Goal: Task Accomplishment & Management: Use online tool/utility

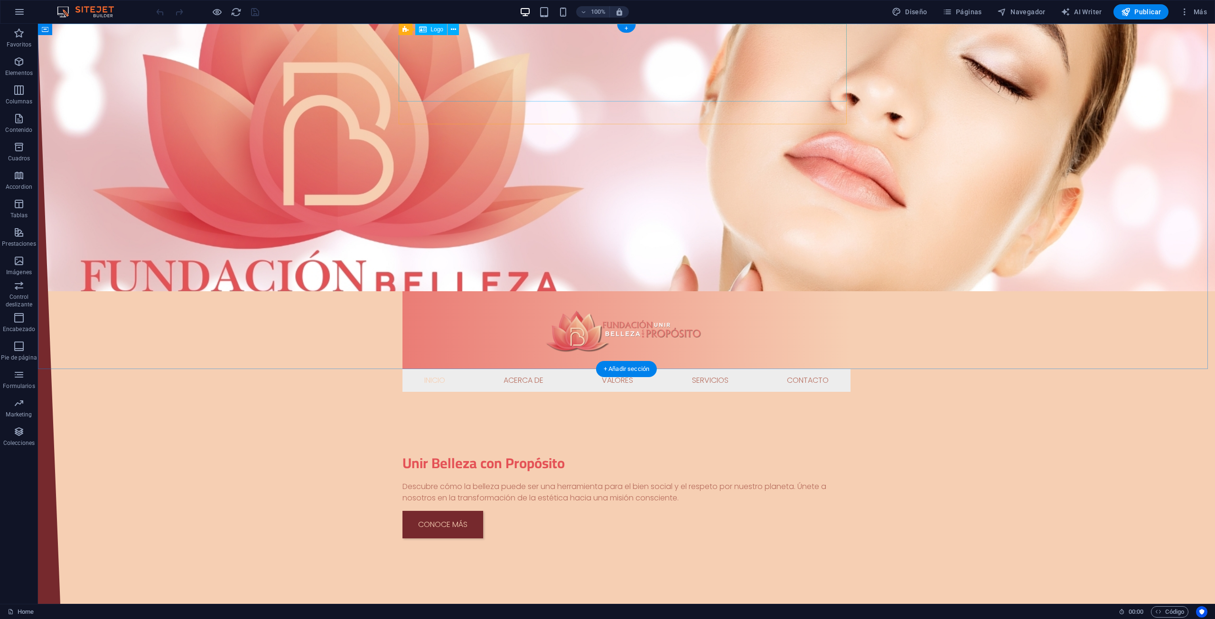
click at [474, 291] on div at bounding box center [627, 330] width 448 height 78
click at [490, 291] on div at bounding box center [627, 330] width 448 height 78
click at [465, 369] on nav "Inicio Acerca de Valores Servicios Contacto" at bounding box center [627, 380] width 448 height 23
click at [439, 98] on icon at bounding box center [437, 96] width 5 height 10
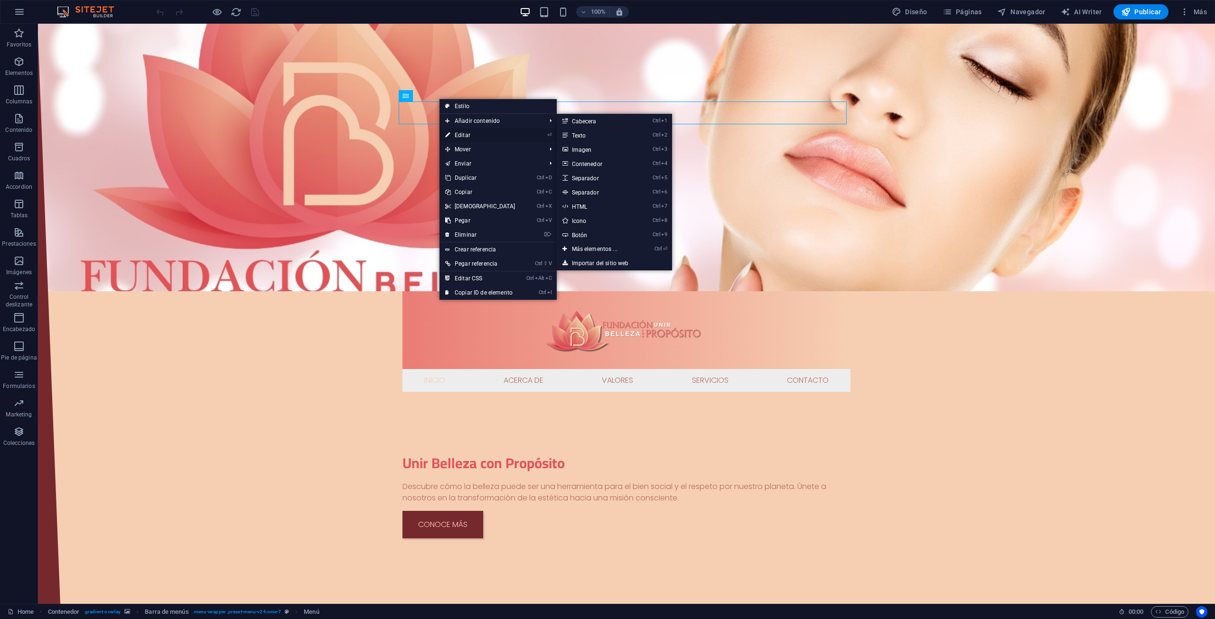
click at [466, 138] on link "⏎ Editar" at bounding box center [481, 135] width 82 height 14
select select
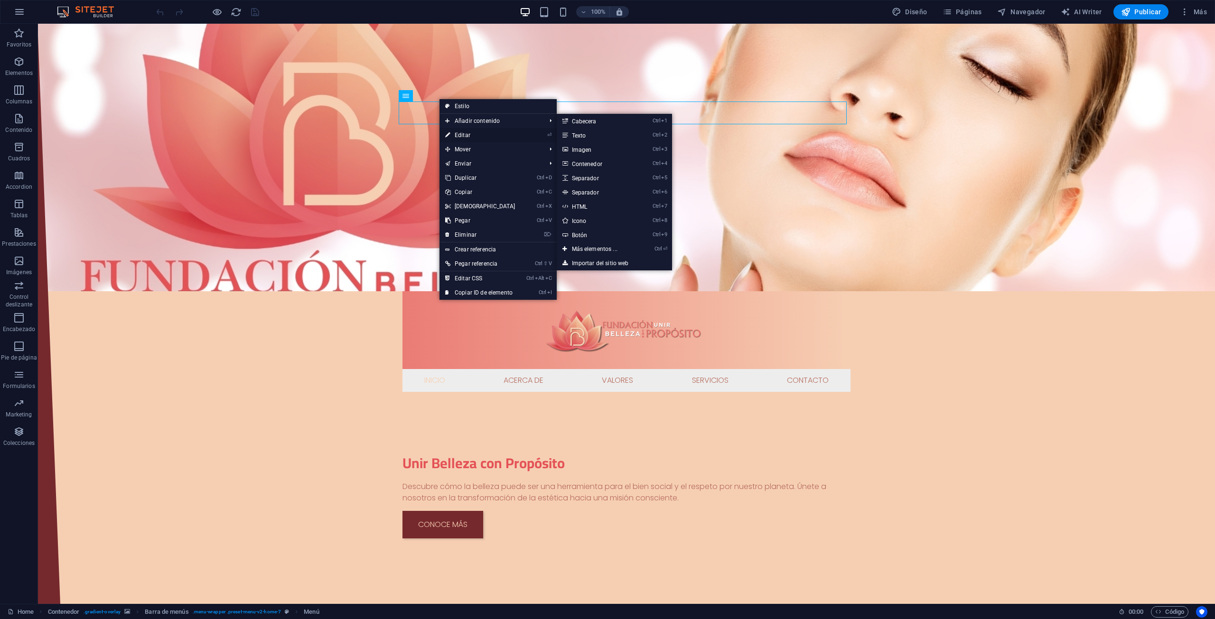
select select
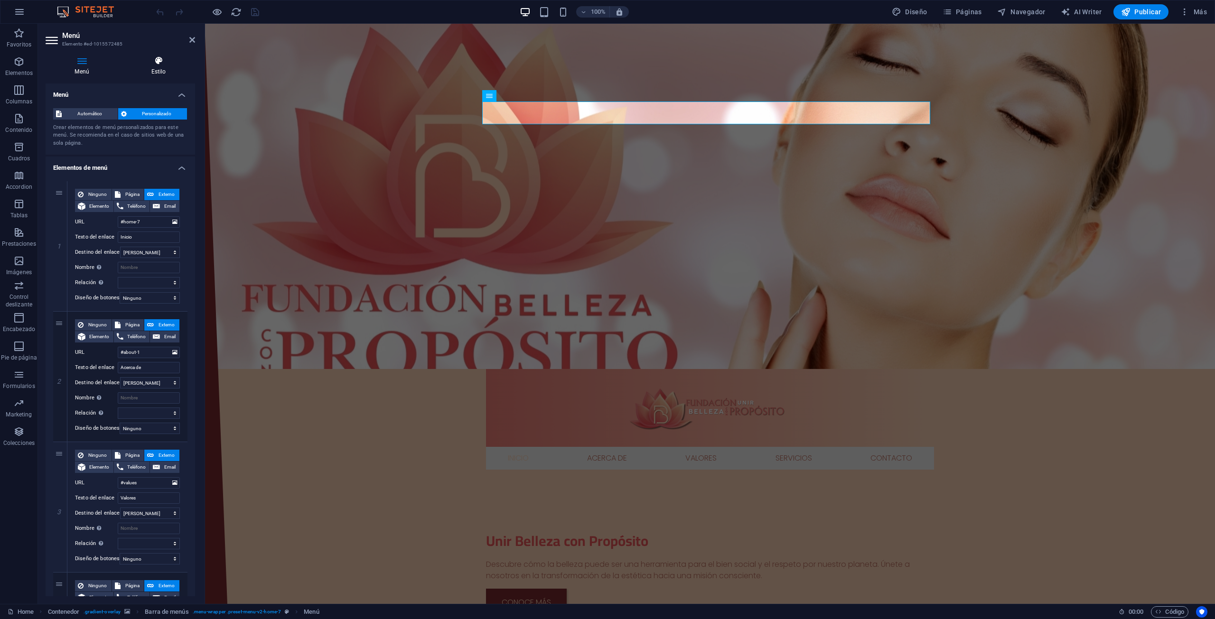
click at [150, 65] on icon at bounding box center [158, 60] width 73 height 9
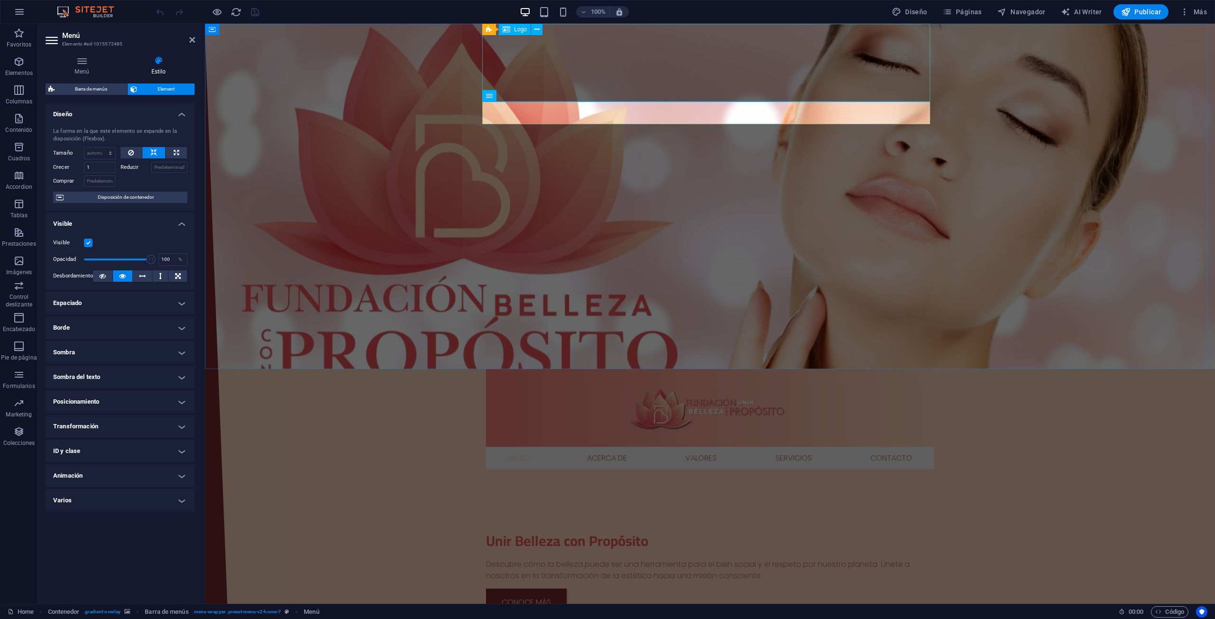
click at [747, 369] on div at bounding box center [710, 408] width 448 height 78
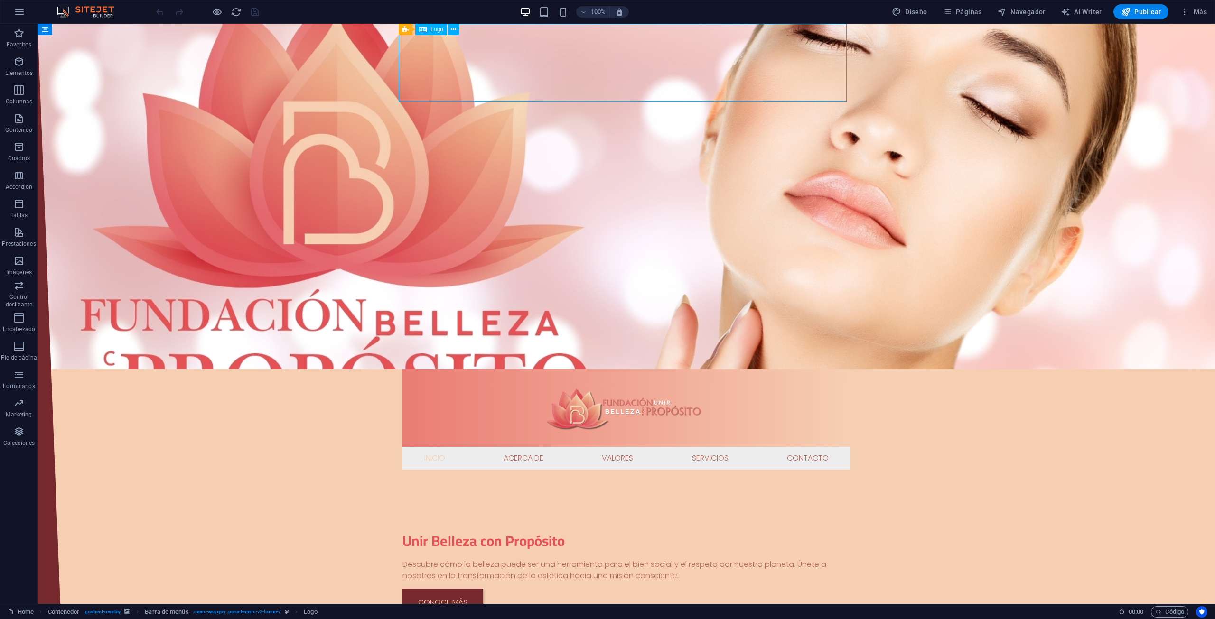
click at [503, 369] on div at bounding box center [627, 408] width 448 height 78
click at [453, 32] on icon at bounding box center [453, 30] width 5 height 10
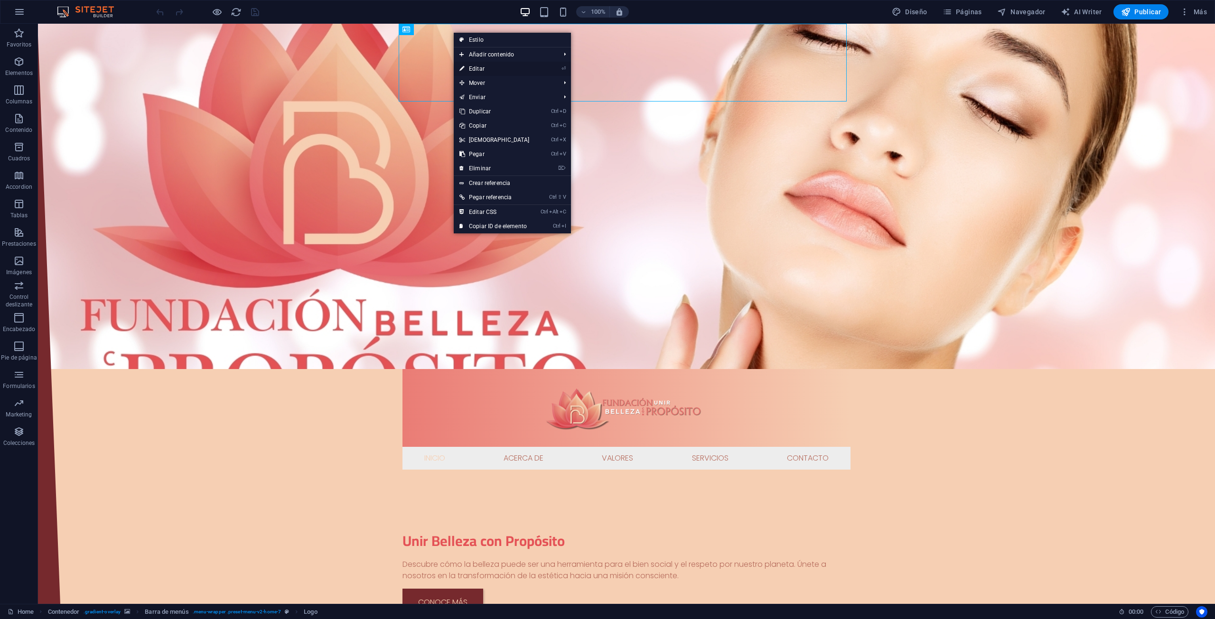
click at [468, 65] on link "⏎ Editar" at bounding box center [495, 69] width 82 height 14
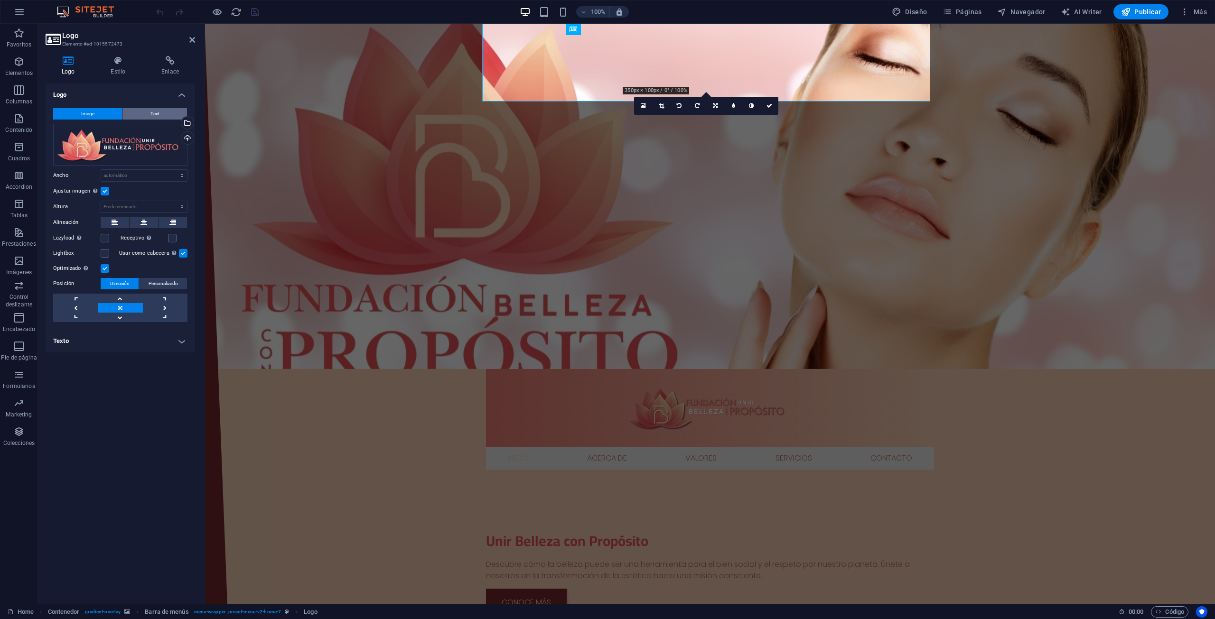
click at [159, 115] on span "Text" at bounding box center [154, 113] width 9 height 11
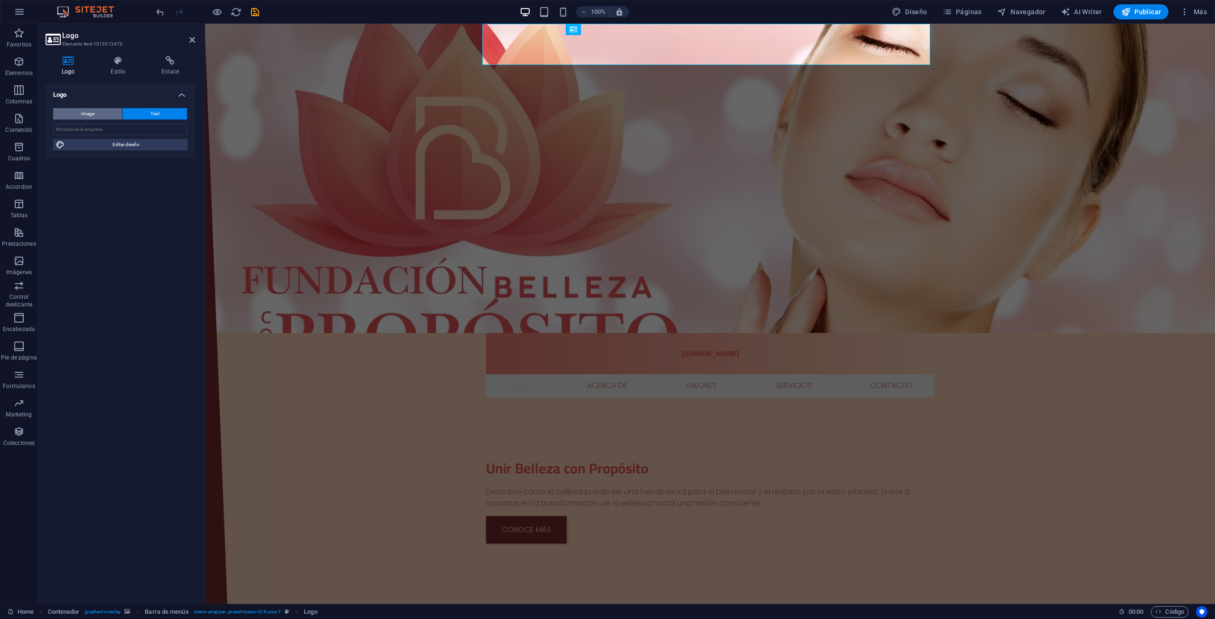
click at [106, 113] on button "Image" at bounding box center [87, 113] width 69 height 11
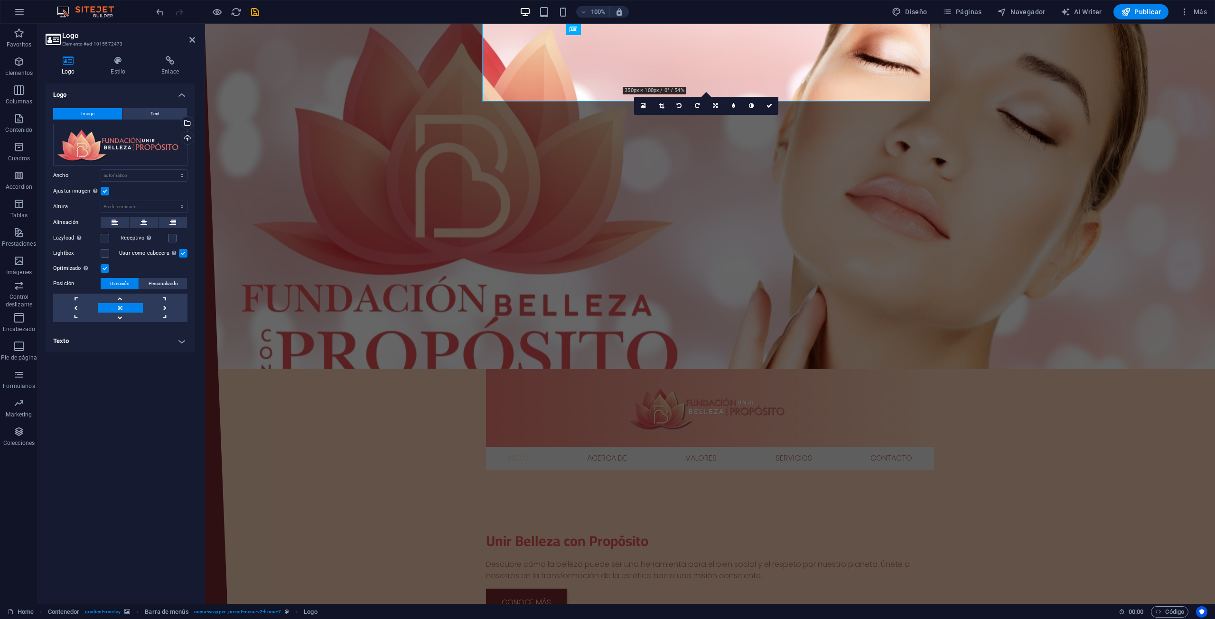
click at [153, 342] on h4 "Texto" at bounding box center [121, 341] width 150 height 23
click at [166, 359] on input "[DOMAIN_NAME]" at bounding box center [145, 360] width 84 height 11
drag, startPoint x: 173, startPoint y: 359, endPoint x: 90, endPoint y: 359, distance: 82.6
click at [90, 359] on div "Texto alternativo El texto alternativo es usado por aquellos dispositivos que n…" at bounding box center [120, 360] width 134 height 11
type input "U"
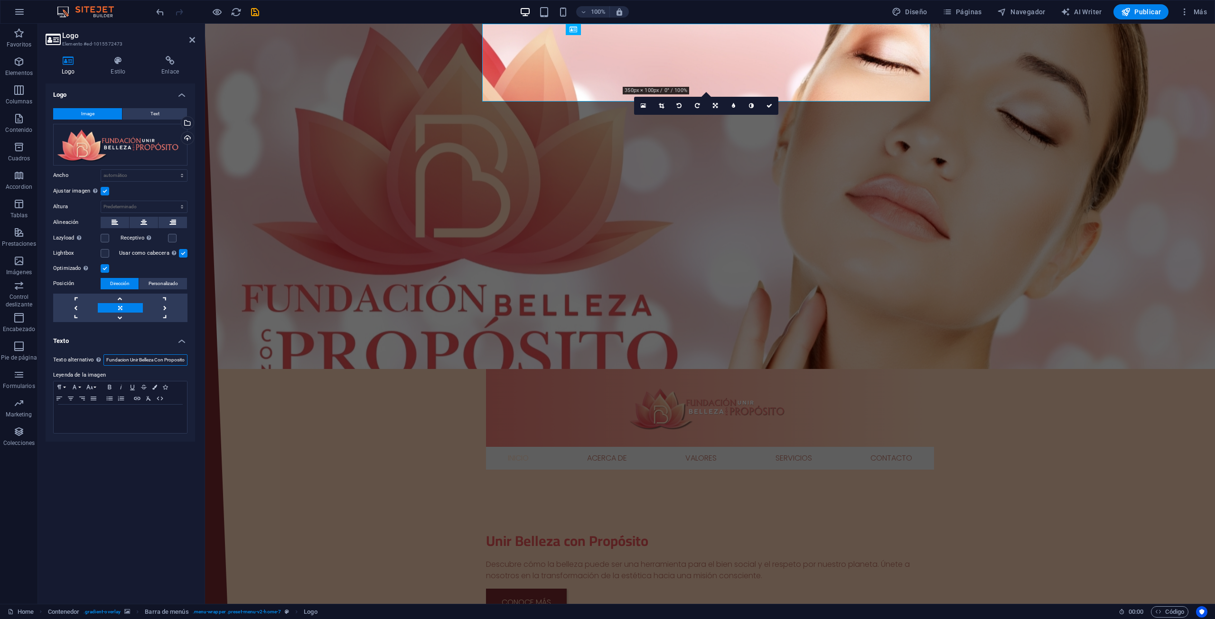
click at [119, 362] on input "Fundacion Unir Belleza Con Proposito" at bounding box center [145, 360] width 84 height 11
click at [177, 360] on input "Fundación Unir Belleza Con Proposito" at bounding box center [145, 360] width 84 height 11
type input "Fundación Unir Belleza Con Propósito"
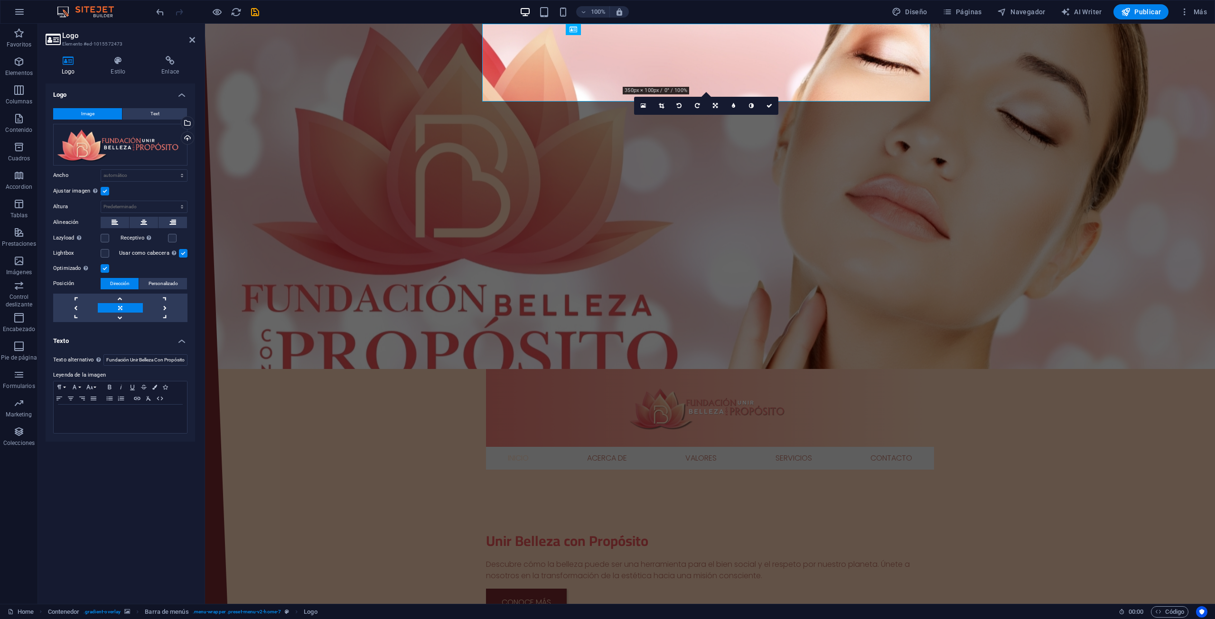
click at [126, 500] on div "Logo Image Text Arrastra archivos aquí, haz clic para escoger archivos o selecc…" at bounding box center [121, 340] width 150 height 513
click at [115, 64] on icon at bounding box center [117, 60] width 47 height 9
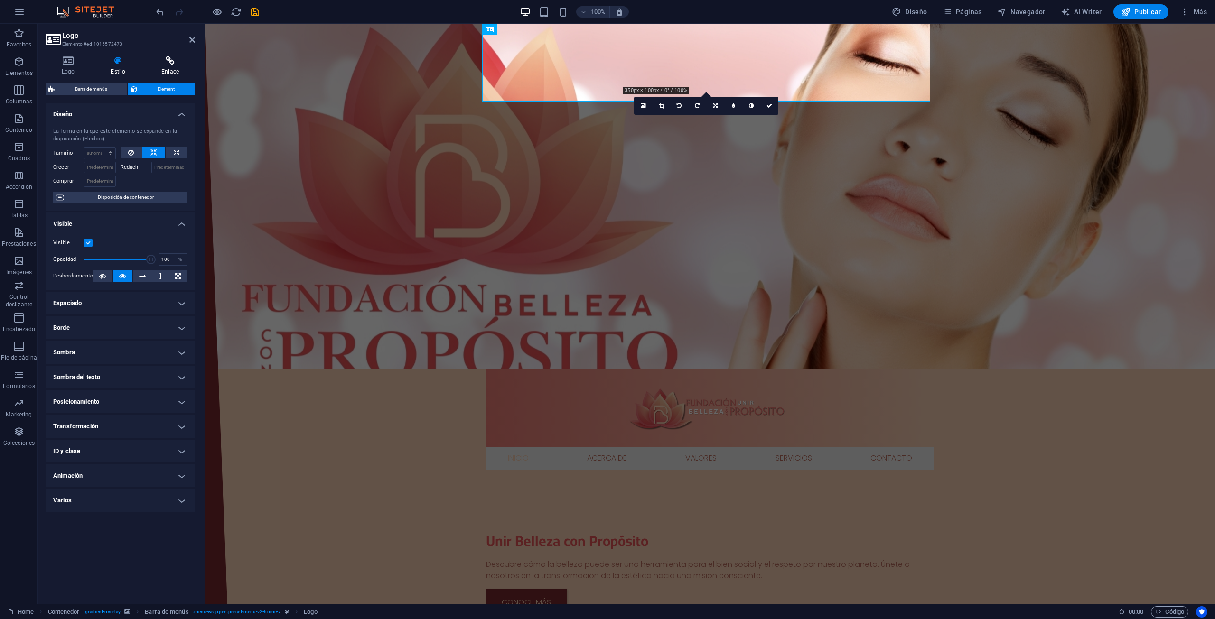
click at [165, 69] on h4 "Enlace" at bounding box center [170, 66] width 50 height 20
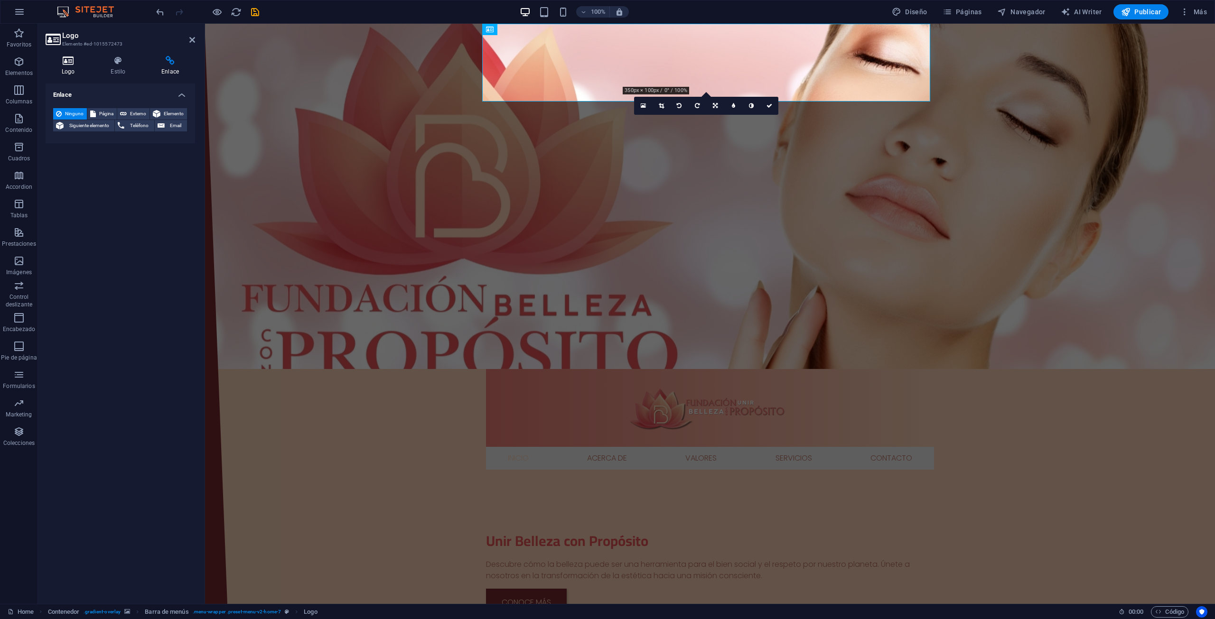
click at [77, 62] on icon at bounding box center [68, 60] width 45 height 9
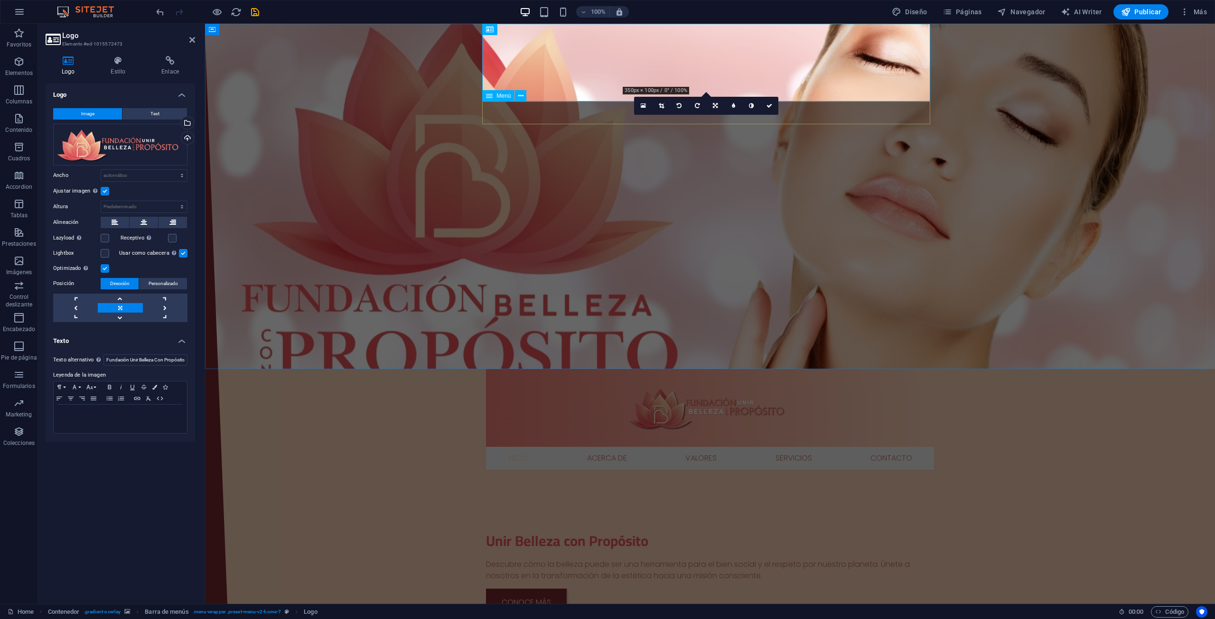
click at [542, 447] on nav "Inicio Acerca de Valores Servicios Contacto" at bounding box center [710, 458] width 448 height 23
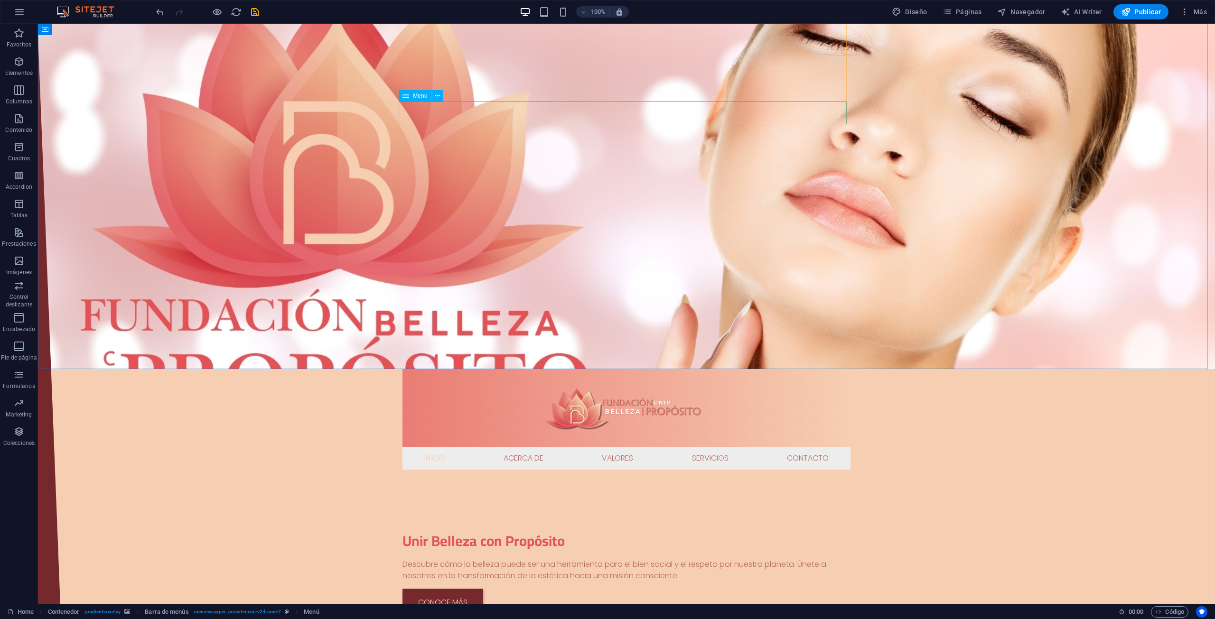
click at [420, 92] on div "Menú" at bounding box center [415, 95] width 32 height 11
click at [420, 99] on div "Menú" at bounding box center [415, 95] width 32 height 11
click at [435, 95] on icon at bounding box center [437, 96] width 5 height 10
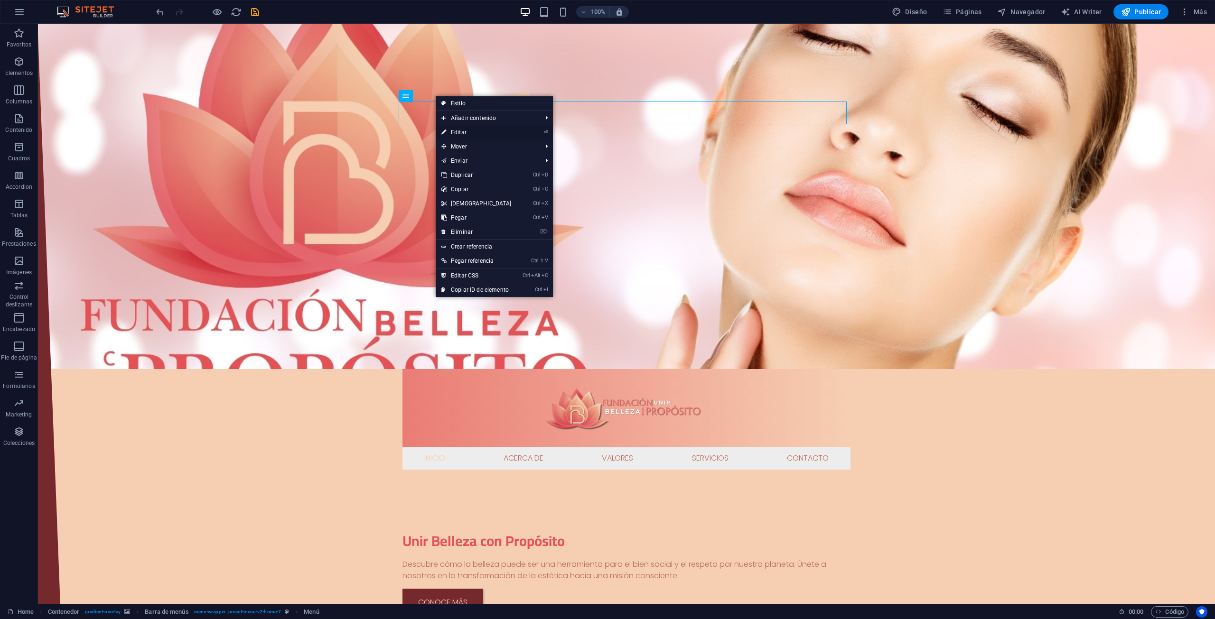
click at [464, 133] on link "⏎ Editar" at bounding box center [477, 132] width 82 height 14
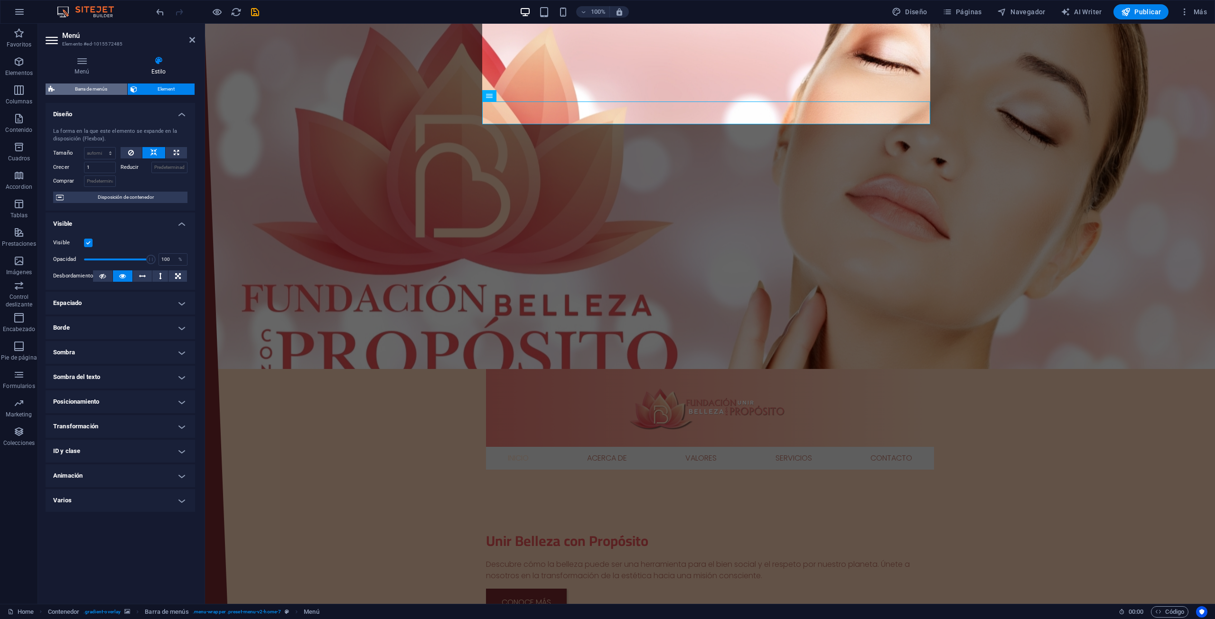
click at [99, 93] on span "Barra de menús" at bounding box center [90, 89] width 67 height 11
select select "rem"
select select "preset-menu-v2-home-7"
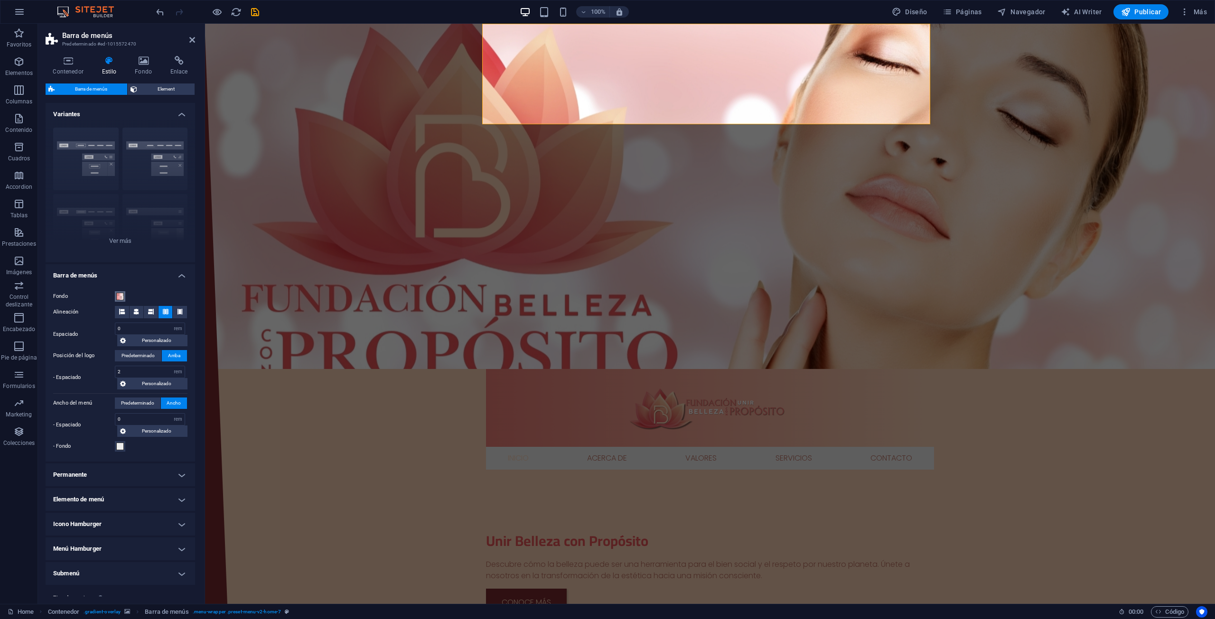
click at [120, 299] on span at bounding box center [120, 297] width 8 height 8
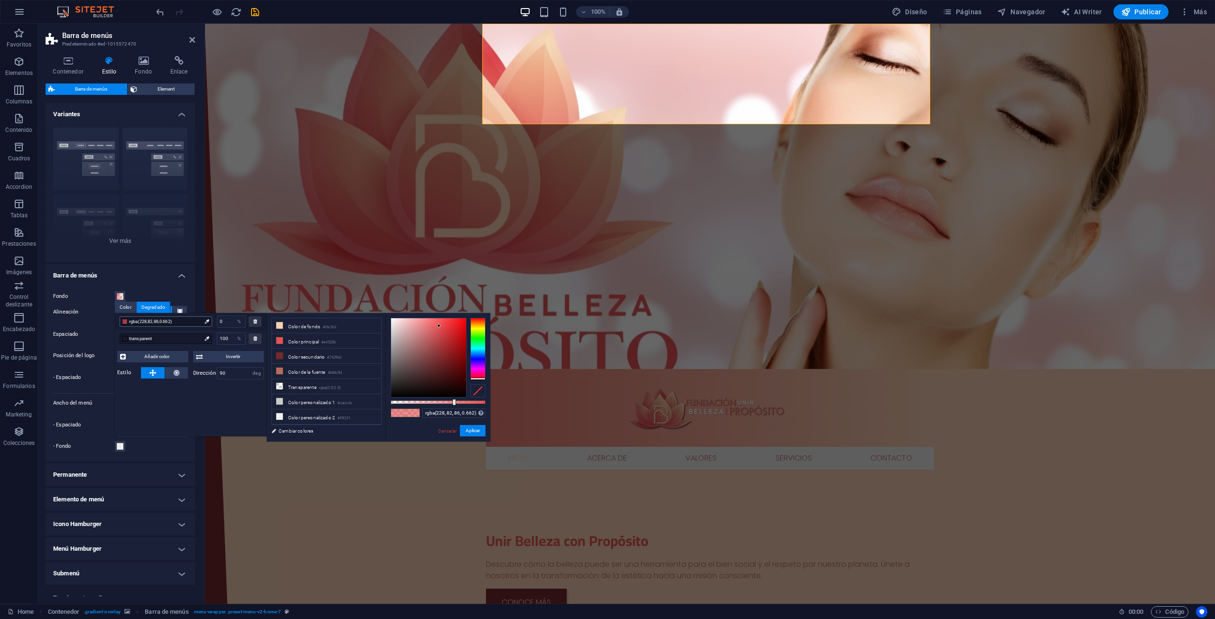
click at [125, 320] on div at bounding box center [125, 322] width 6 height 6
click at [122, 322] on div at bounding box center [125, 322] width 6 height 6
click at [125, 322] on div at bounding box center [125, 322] width 6 height 6
click at [321, 414] on li "Color personalizado 2 #f0f2f1" at bounding box center [326, 417] width 109 height 15
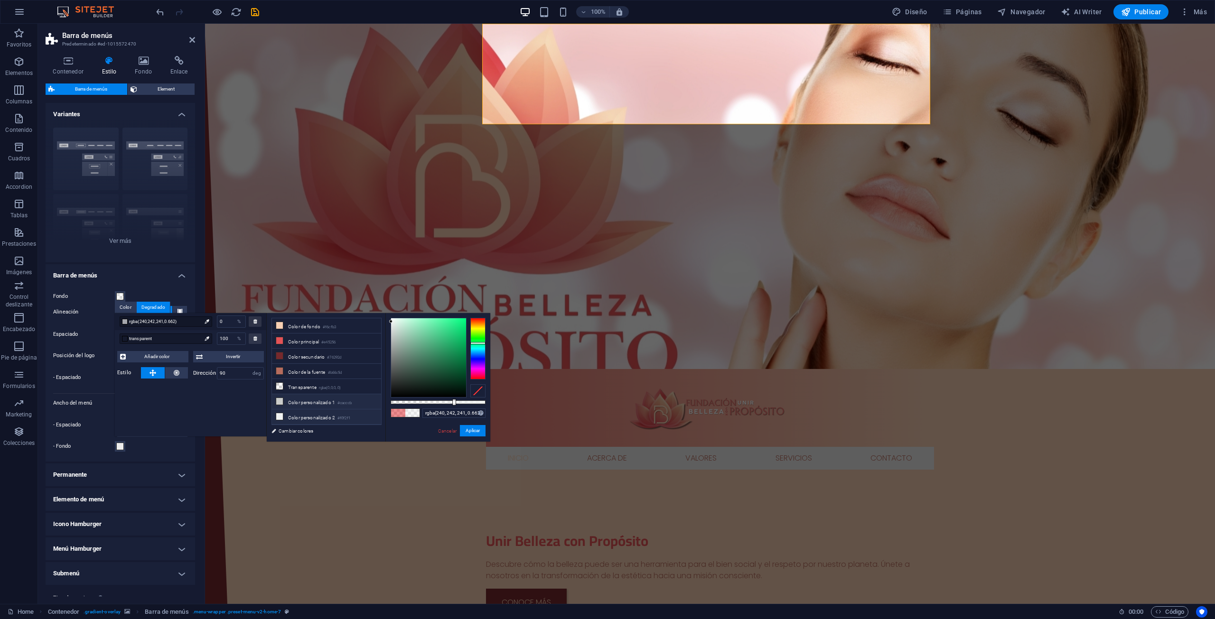
click at [315, 396] on li "Color personalizado 1 #cacccb" at bounding box center [326, 401] width 109 height 15
click at [311, 401] on li "Color personalizado 1 #cacccb" at bounding box center [326, 401] width 109 height 15
drag, startPoint x: 394, startPoint y: 325, endPoint x: 378, endPoint y: 310, distance: 21.8
click at [378, 310] on body "[DOMAIN_NAME] Home Favoritos Elementos Columnas Contenido Cuadros Accordion Tab…" at bounding box center [607, 309] width 1215 height 619
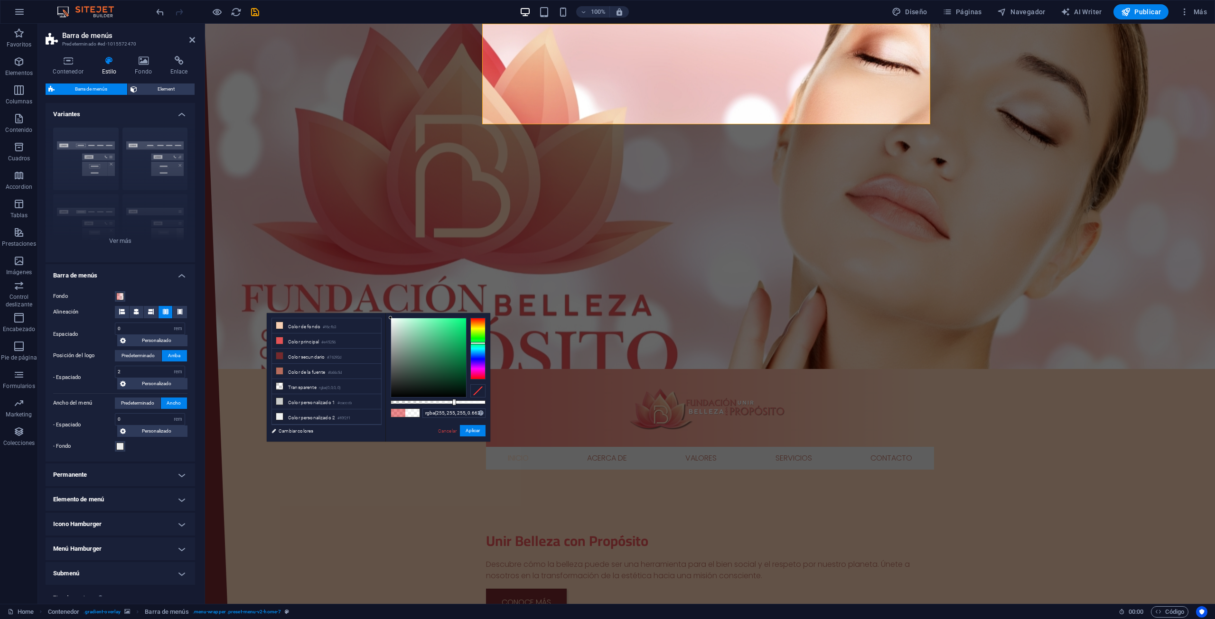
type input "rgba(229, 244, 236, 0.662)"
click at [395, 321] on div at bounding box center [428, 357] width 75 height 79
click at [474, 431] on button "Aplicar" at bounding box center [473, 430] width 26 height 11
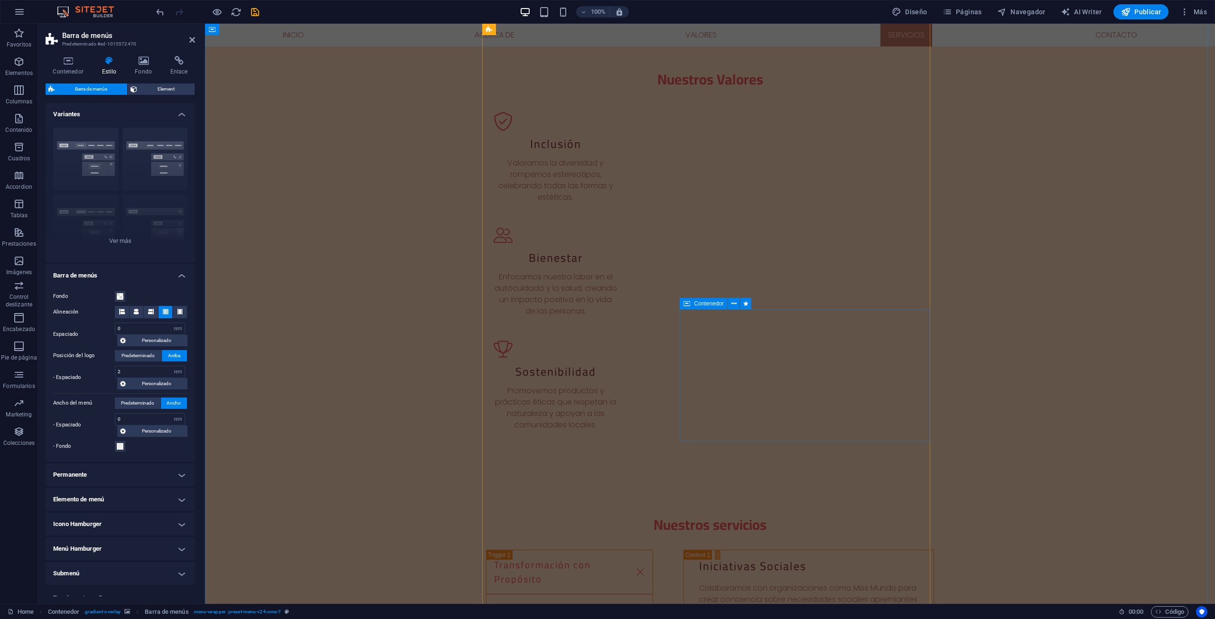
scroll to position [1092, 0]
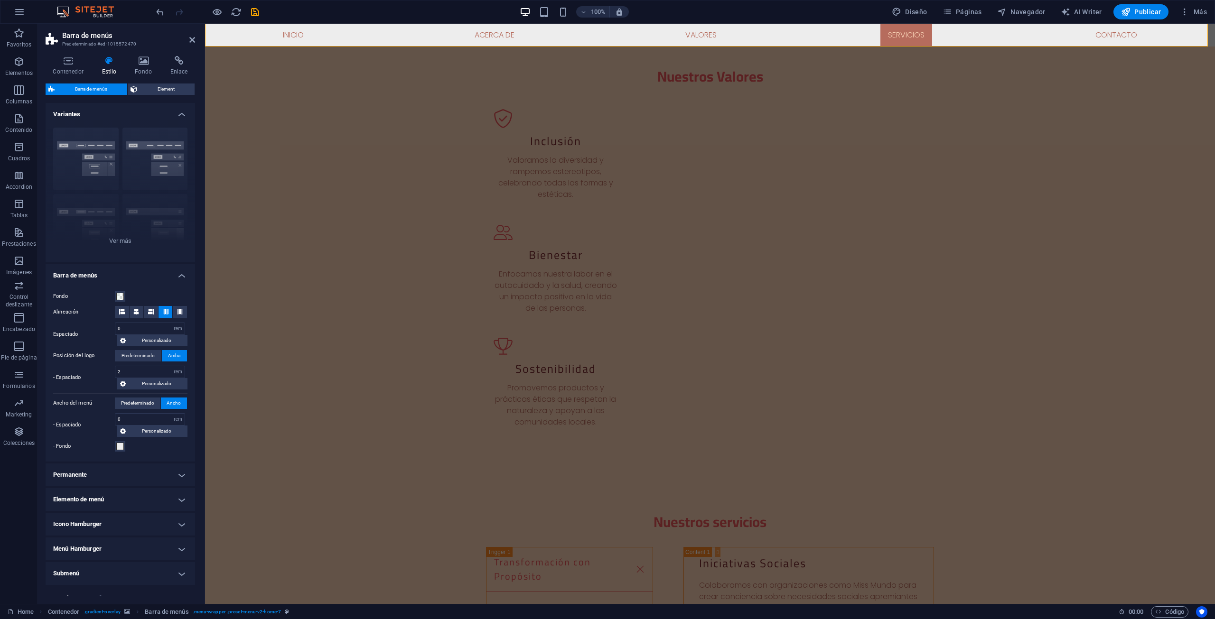
click at [256, 4] on div at bounding box center [207, 11] width 106 height 15
click at [249, 3] on div "100% Diseño Páginas Navegador AI Writer Publicar Más" at bounding box center [607, 11] width 1214 height 23
click at [254, 12] on icon "save" at bounding box center [255, 12] width 11 height 11
checkbox input "false"
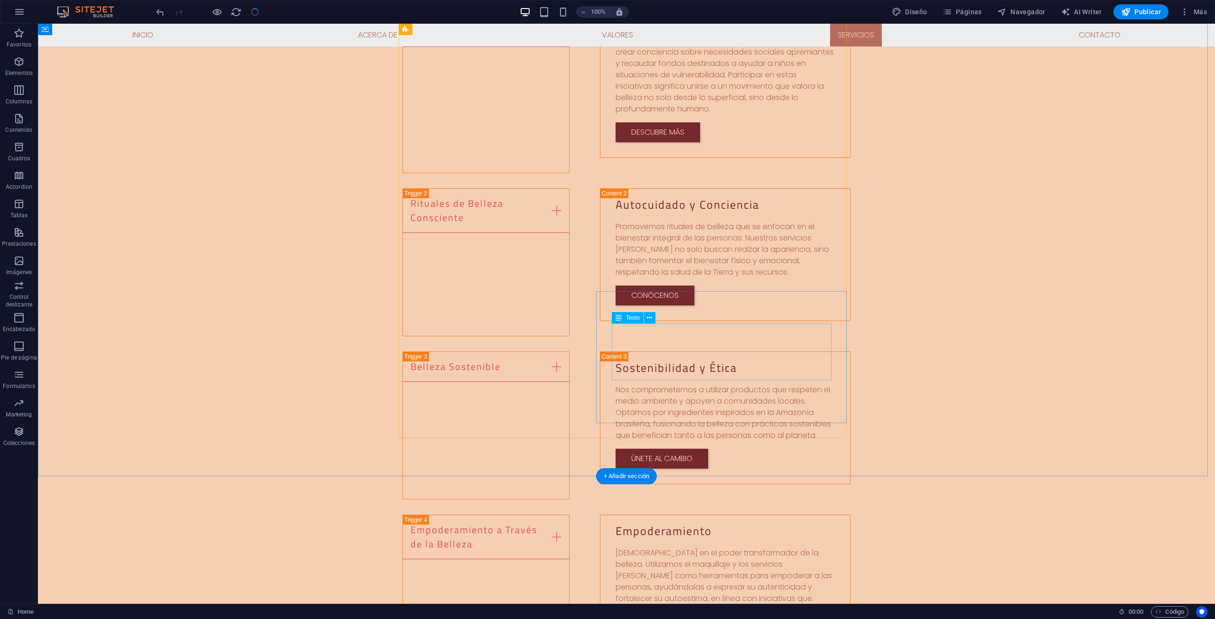
scroll to position [1709, 0]
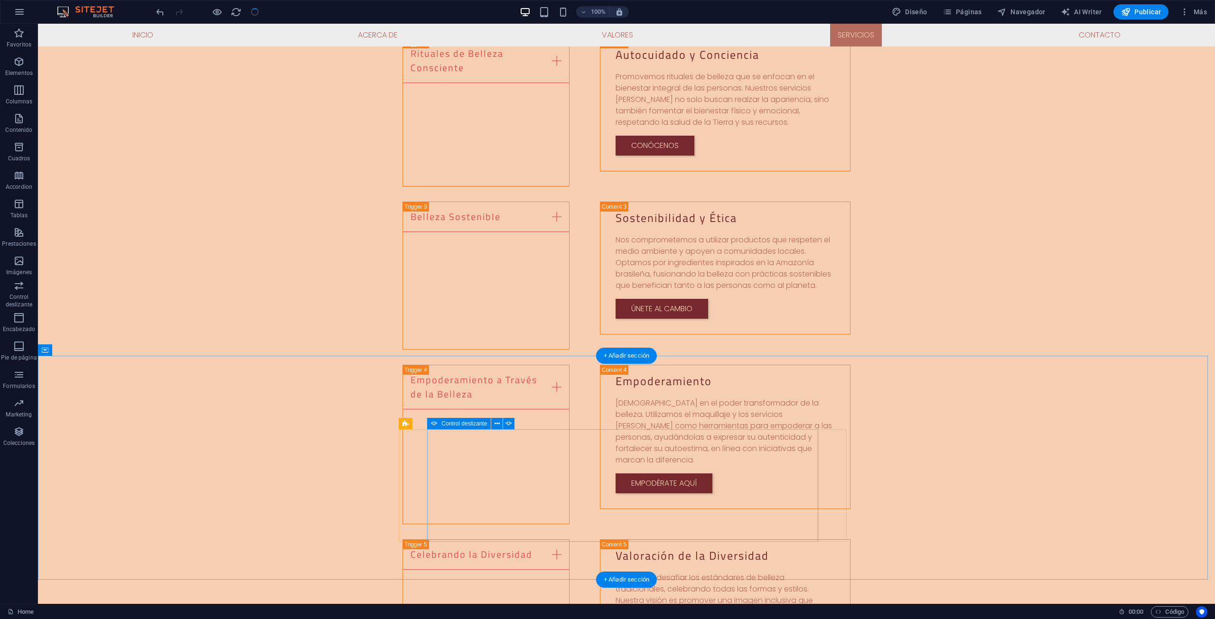
click at [455, 426] on span "Control deslizante" at bounding box center [464, 424] width 46 height 6
click at [498, 422] on icon at bounding box center [497, 424] width 5 height 10
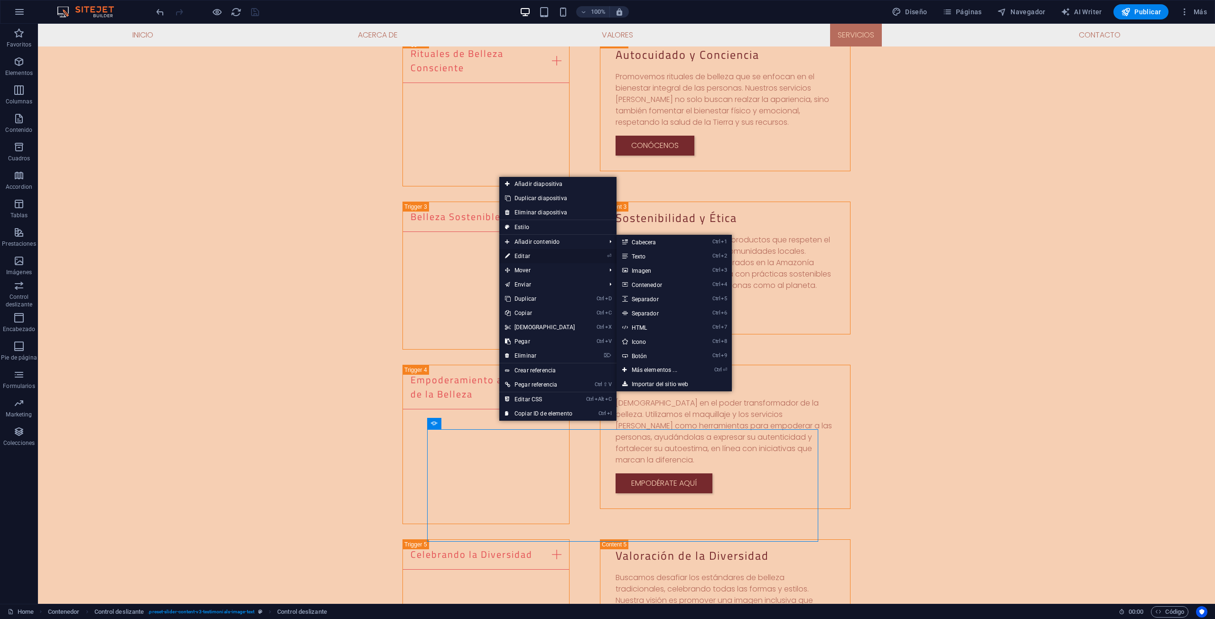
click at [533, 256] on link "⏎ Editar" at bounding box center [540, 256] width 82 height 14
select select "ms"
select select "s"
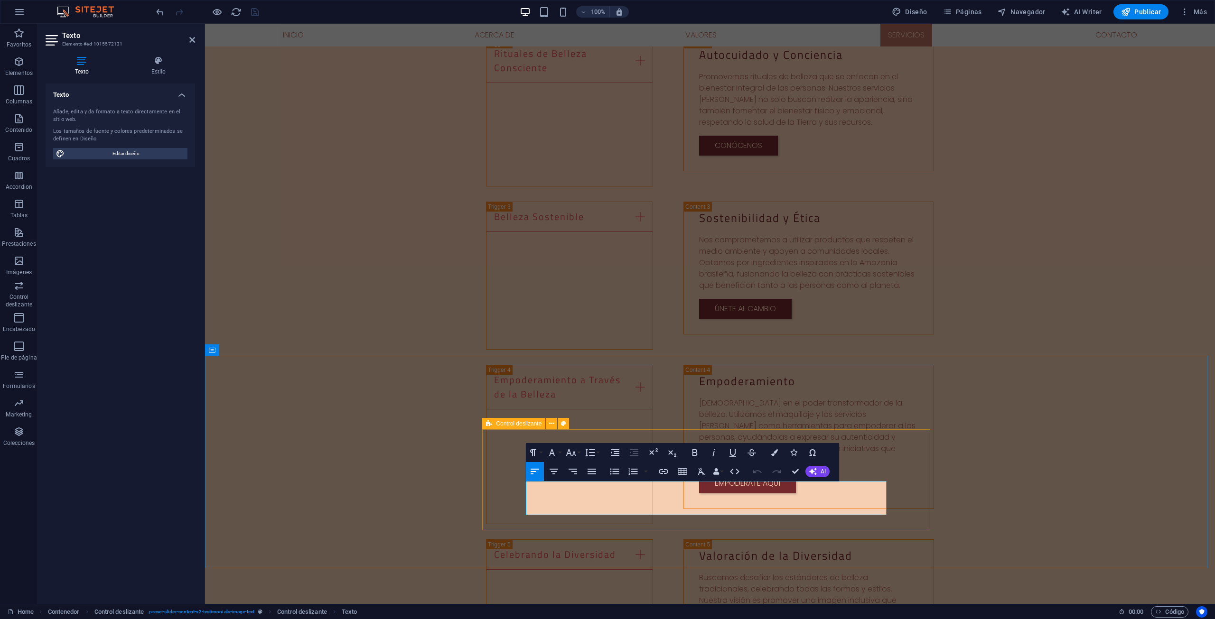
drag, startPoint x: 661, startPoint y: 487, endPoint x: 508, endPoint y: 485, distance: 152.9
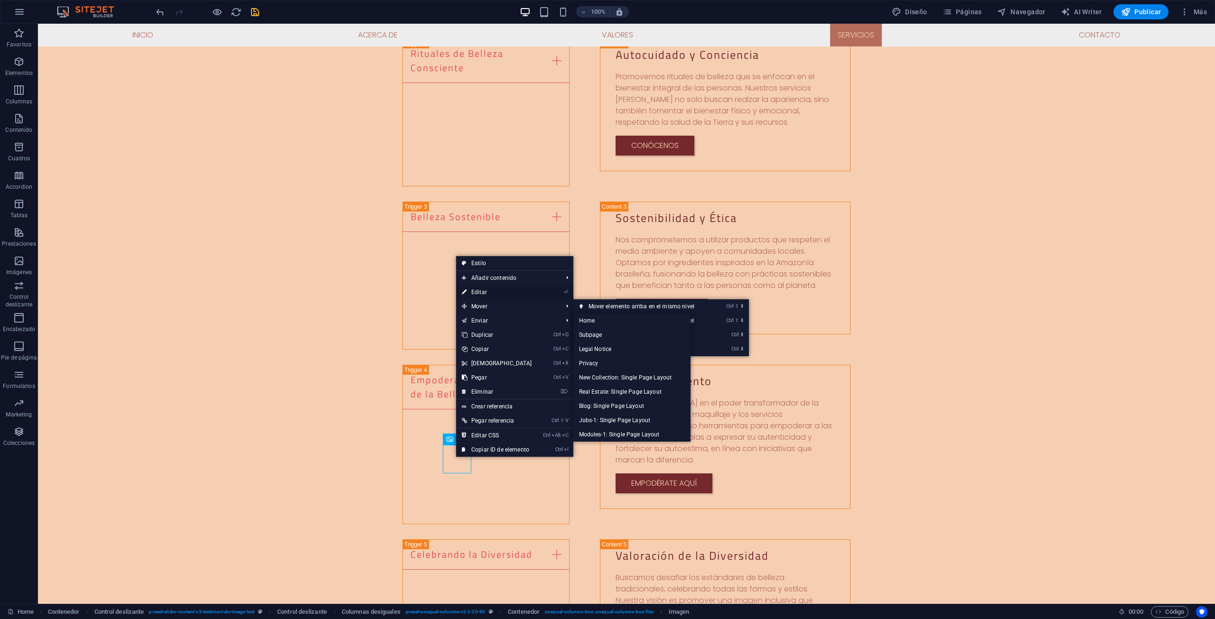
click at [478, 287] on link "⏎ Editar" at bounding box center [497, 292] width 82 height 14
select select "px"
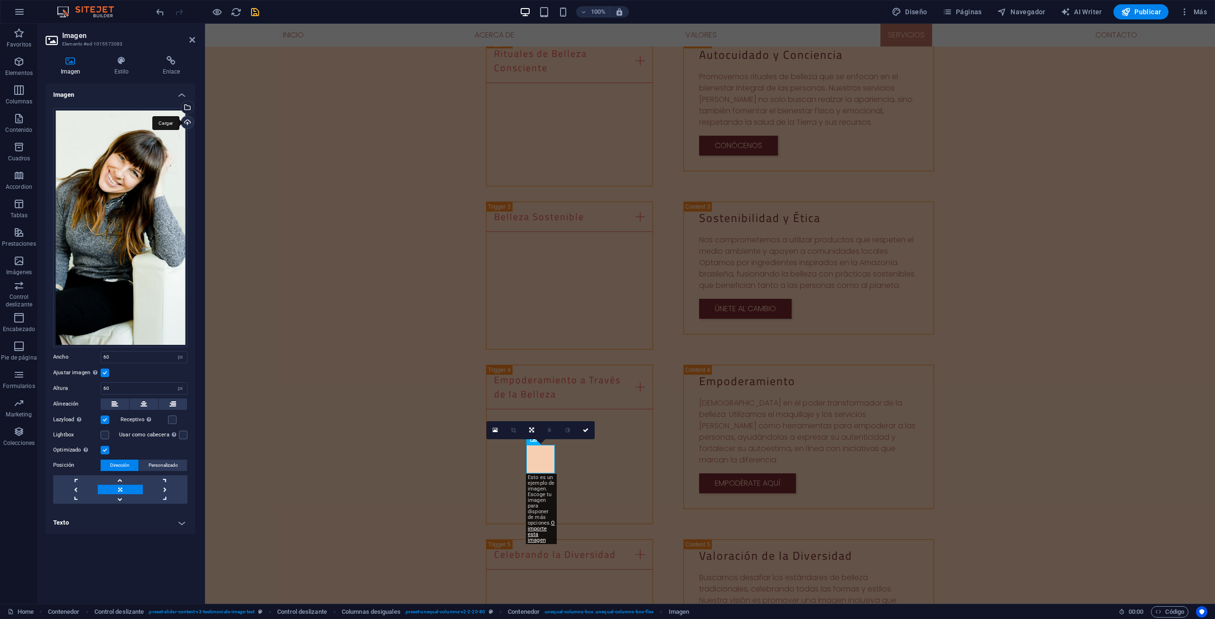
click at [188, 120] on div "Cargar" at bounding box center [186, 123] width 14 height 14
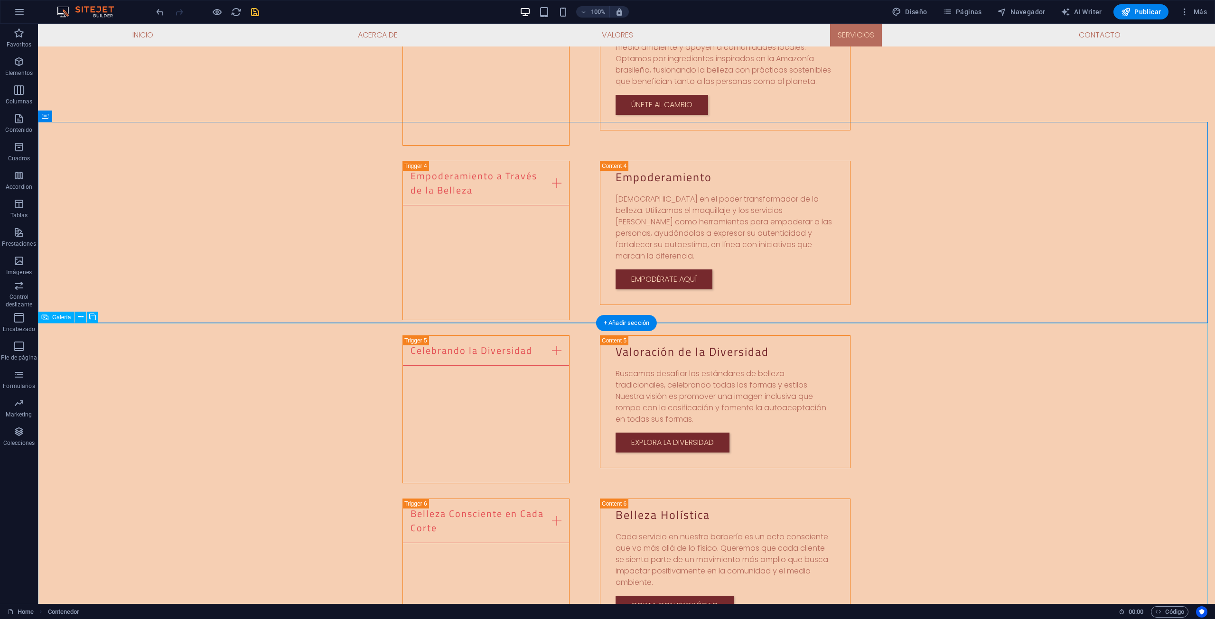
scroll to position [1899, 0]
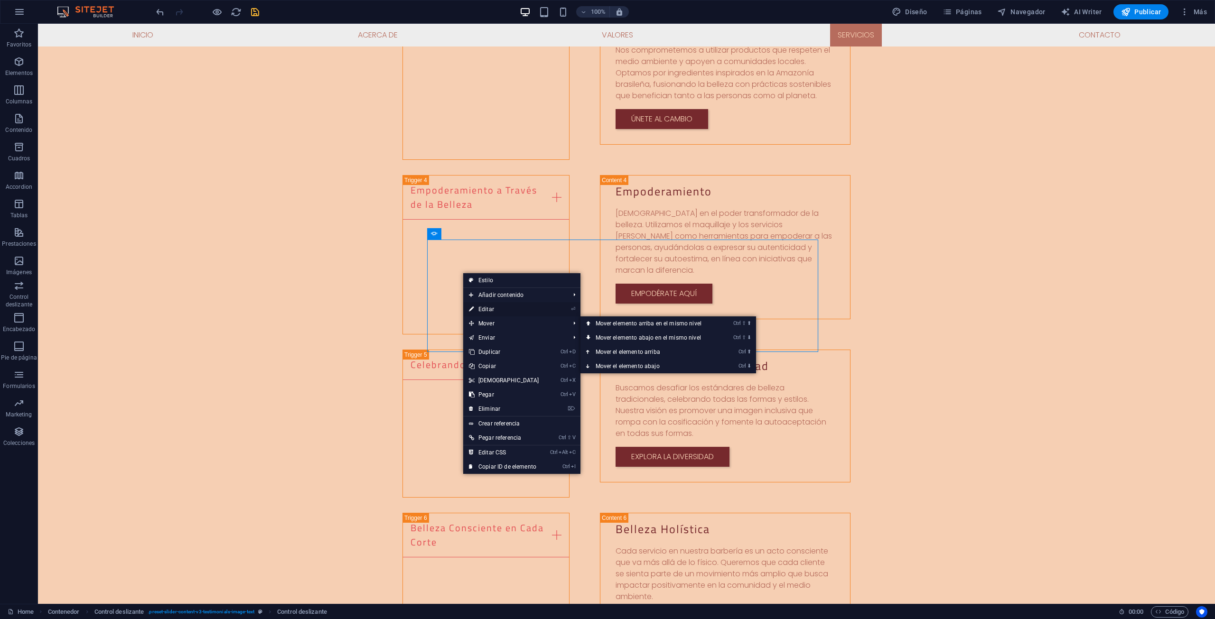
click at [483, 308] on link "⏎ Editar" at bounding box center [504, 309] width 82 height 14
select select "ms"
select select "s"
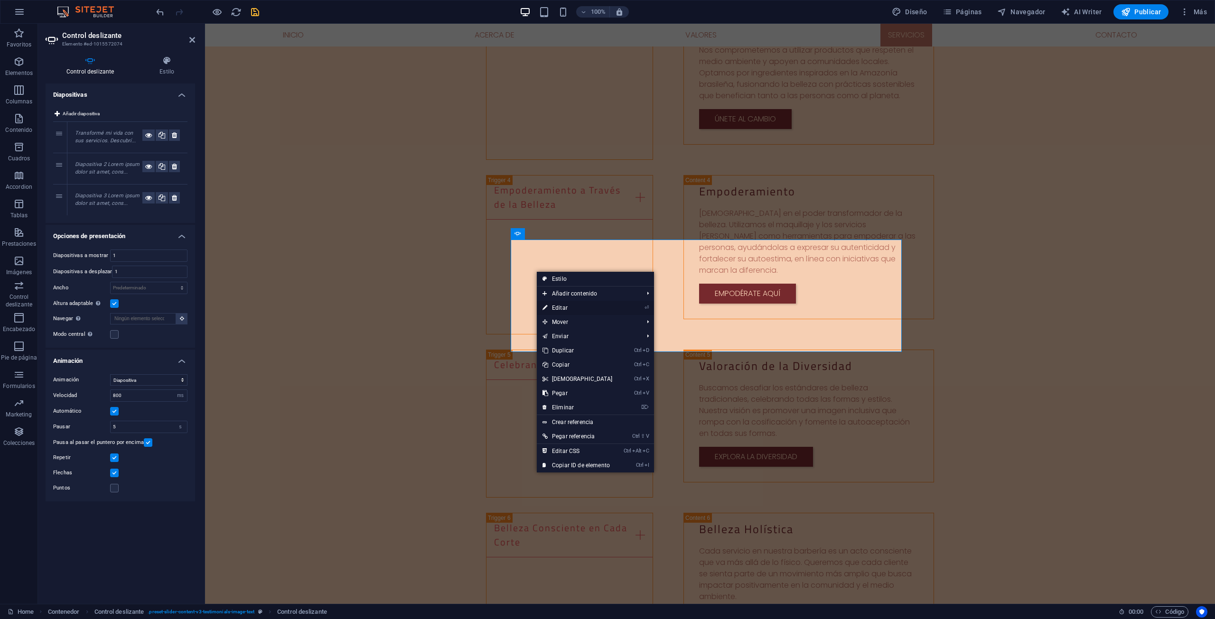
click at [554, 302] on link "⏎ Editar" at bounding box center [578, 308] width 82 height 14
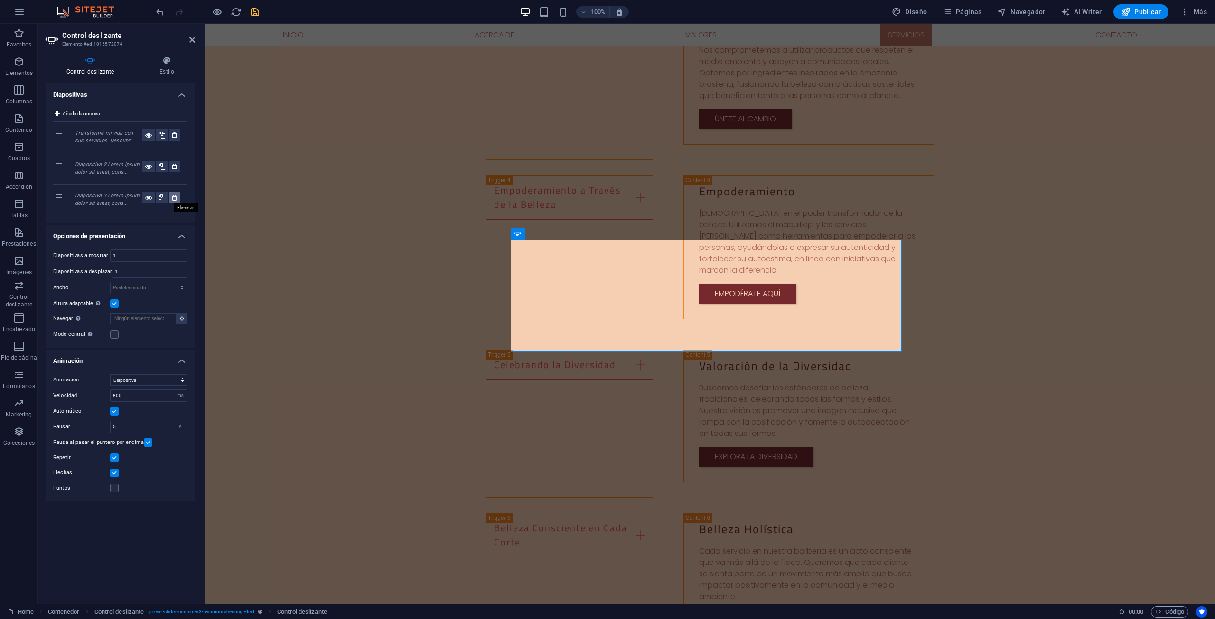
click at [179, 197] on button at bounding box center [174, 197] width 11 height 11
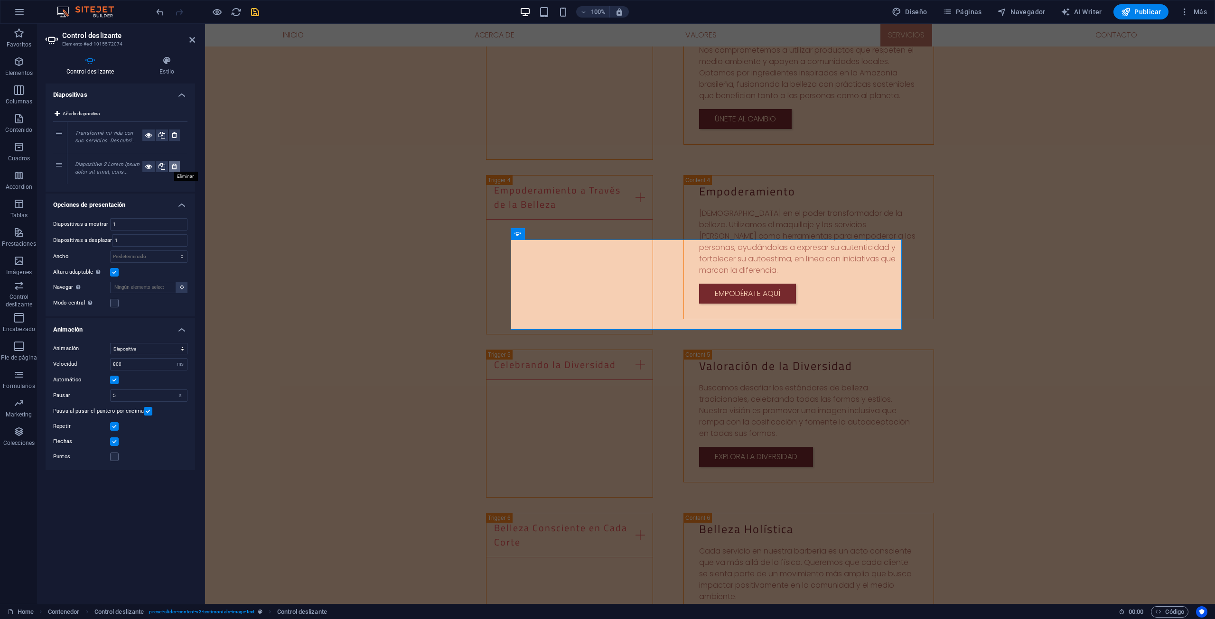
click at [172, 163] on icon at bounding box center [174, 166] width 5 height 11
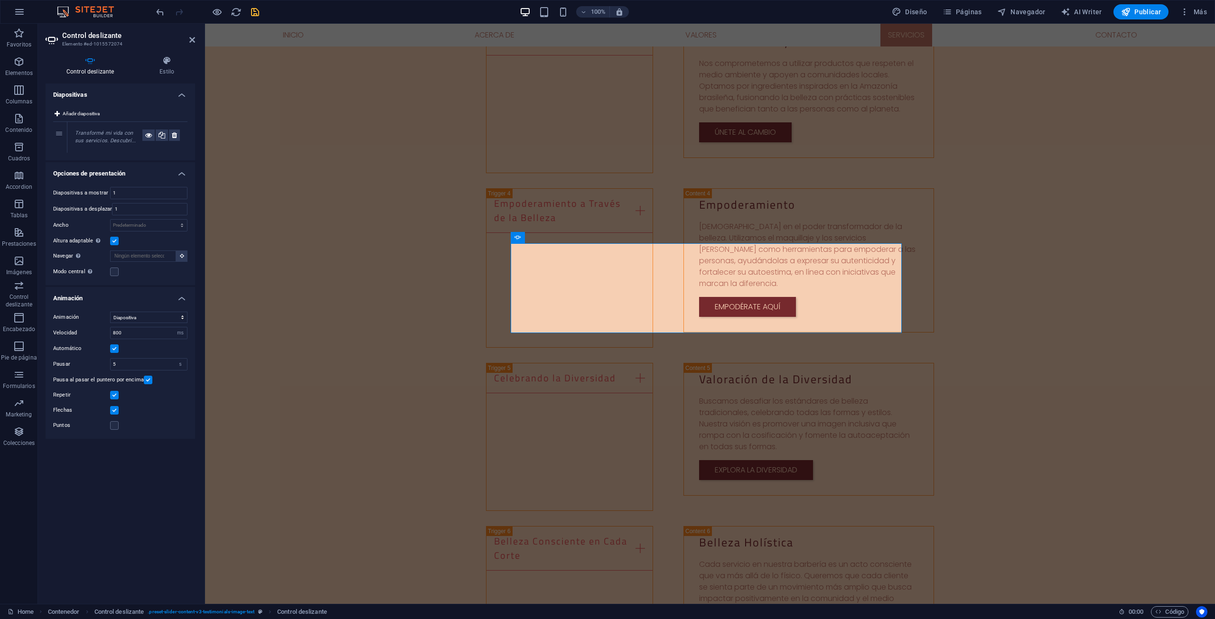
scroll to position [1876, 0]
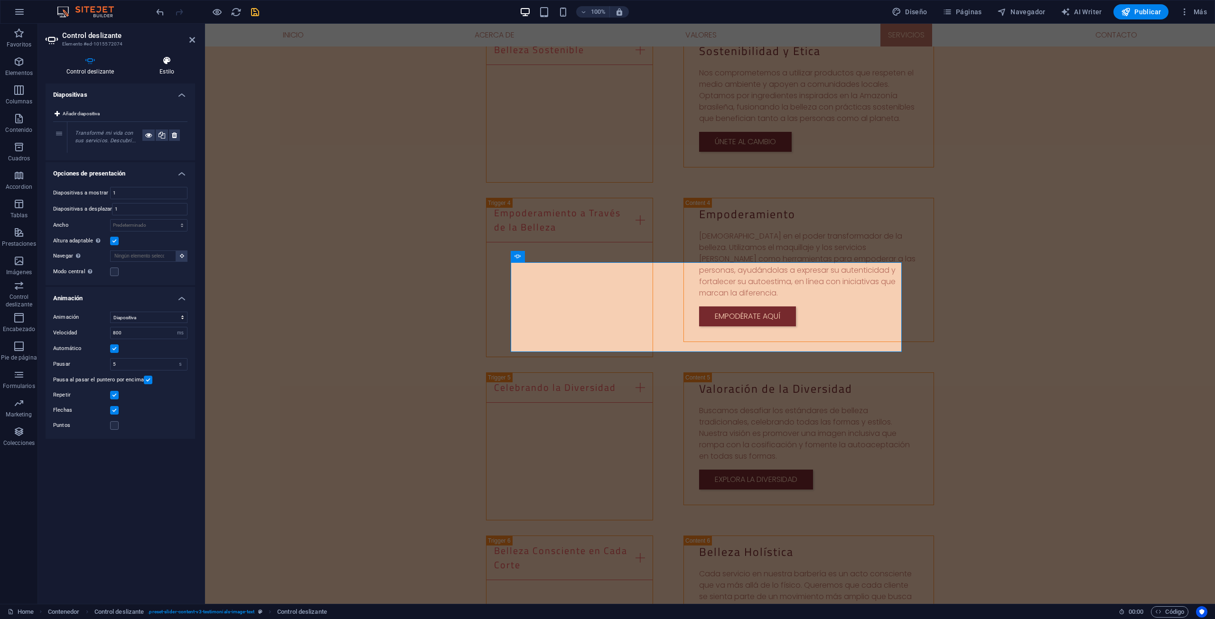
click at [164, 63] on icon at bounding box center [167, 60] width 56 height 9
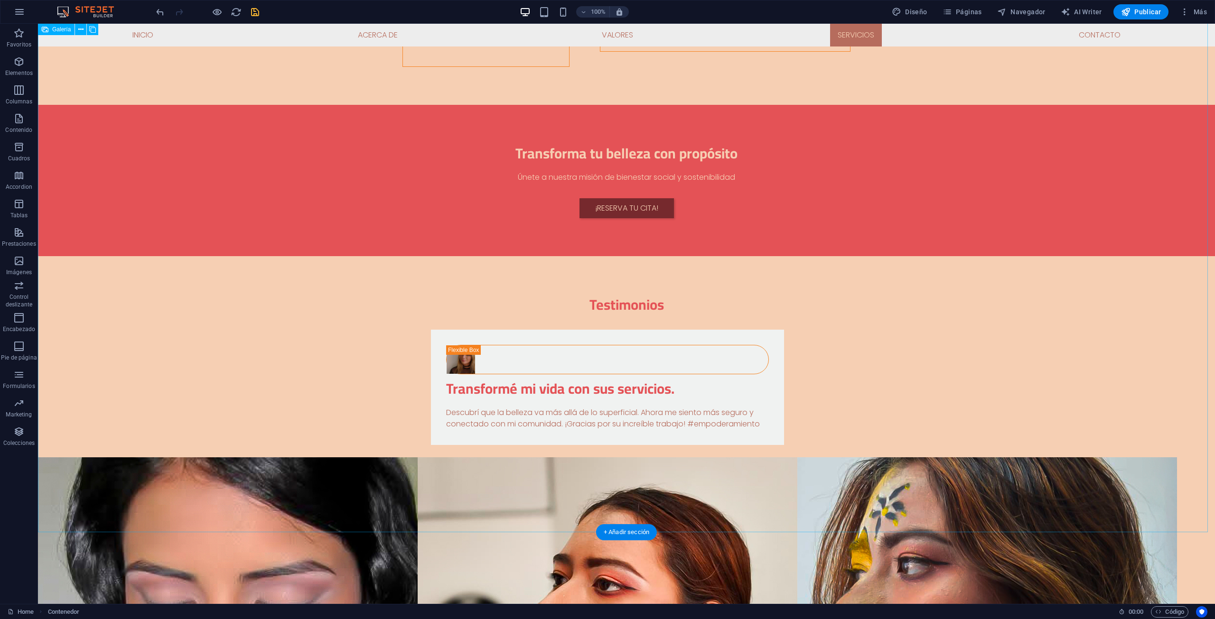
scroll to position [2825, 0]
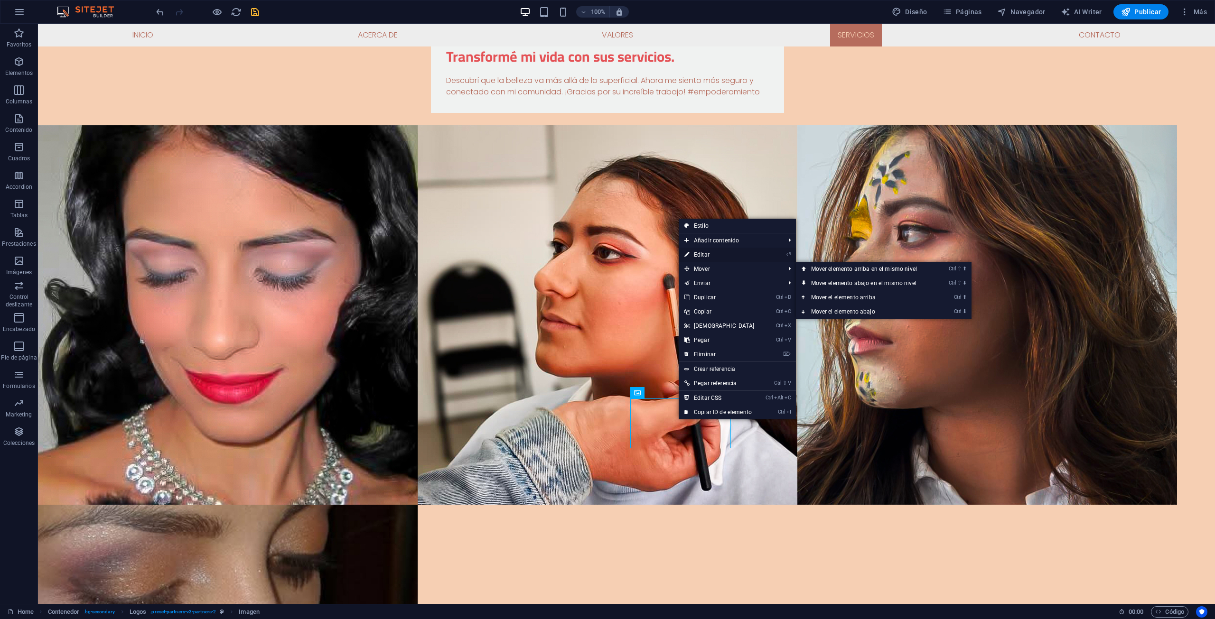
click at [698, 252] on link "⏎ Editar" at bounding box center [720, 255] width 82 height 14
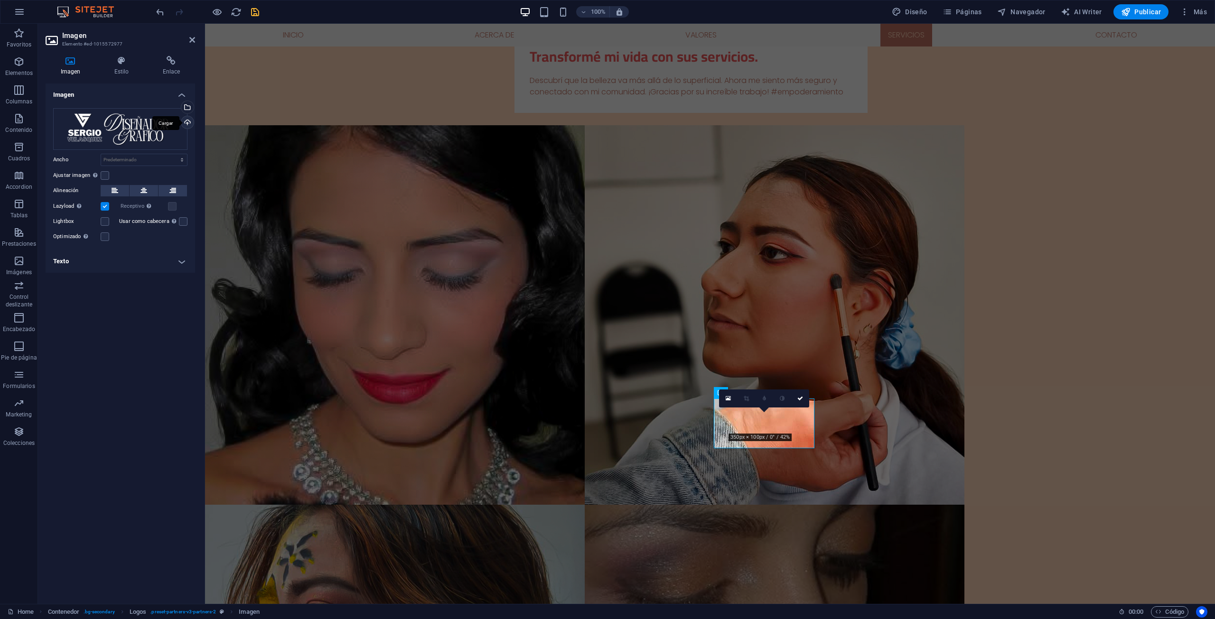
click at [188, 122] on div "Cargar" at bounding box center [186, 123] width 14 height 14
click at [251, 11] on icon "save" at bounding box center [255, 12] width 11 height 11
checkbox input "false"
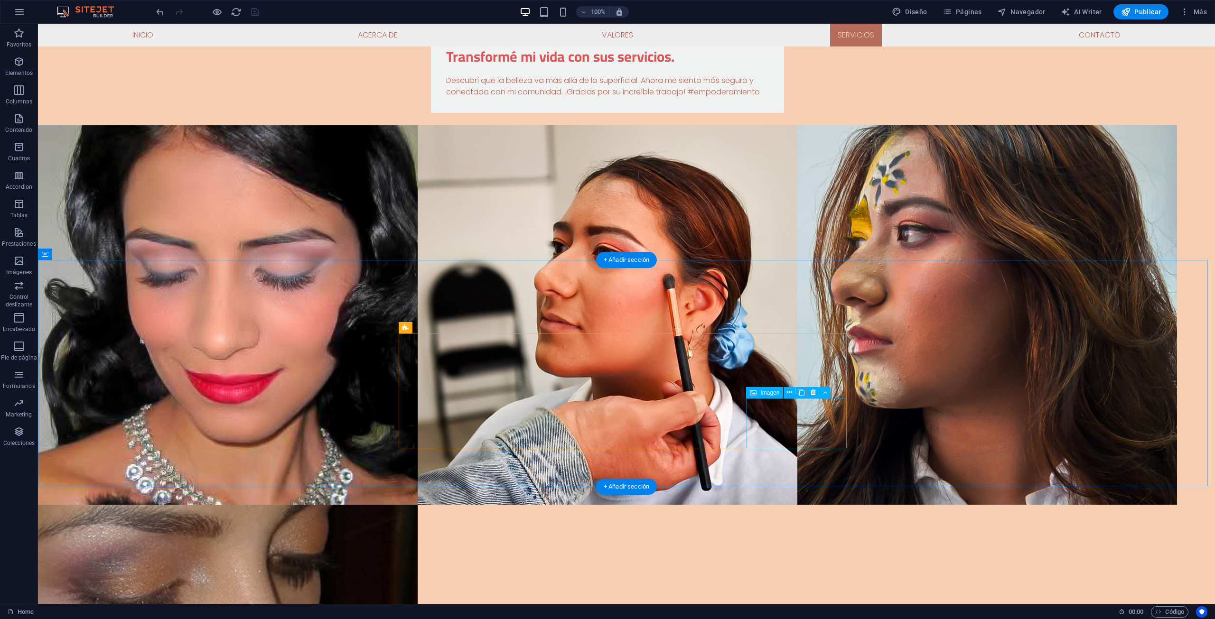
click at [814, 394] on icon at bounding box center [813, 393] width 5 height 10
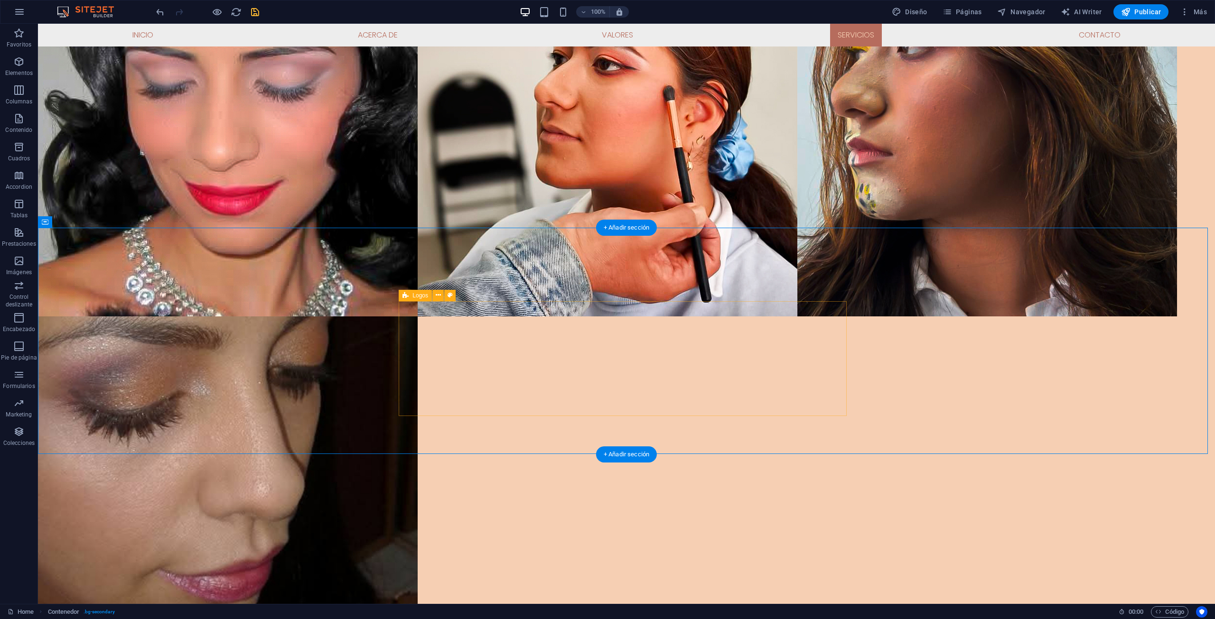
scroll to position [3062, 0]
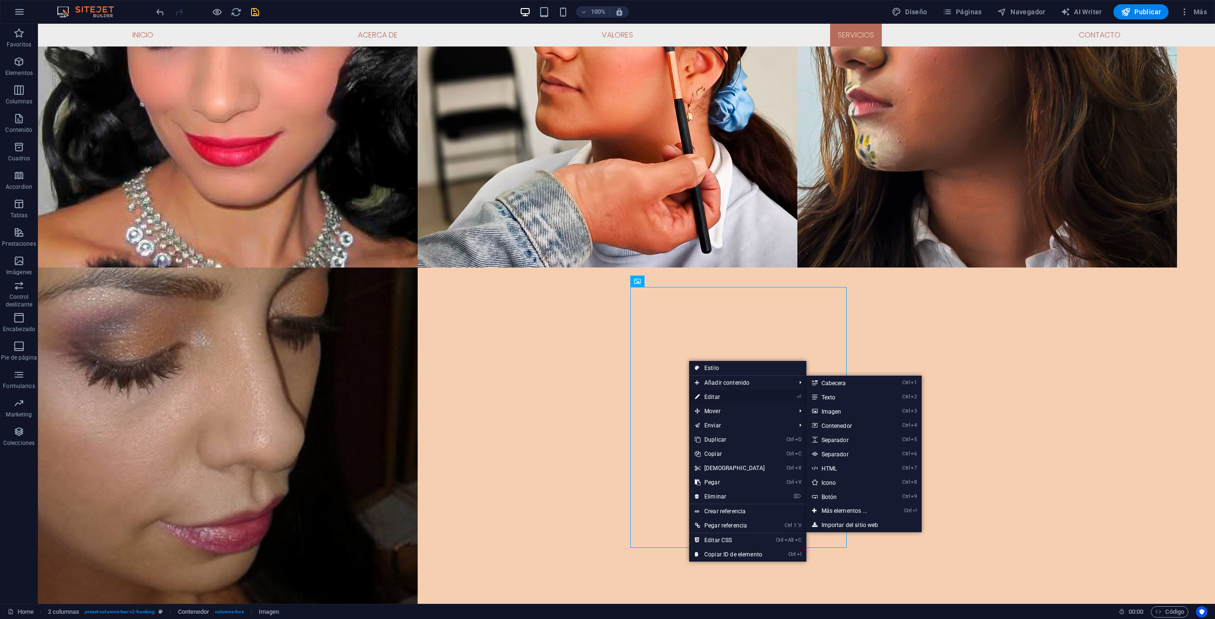
click at [716, 396] on link "⏎ Editar" at bounding box center [730, 397] width 82 height 14
select select "px"
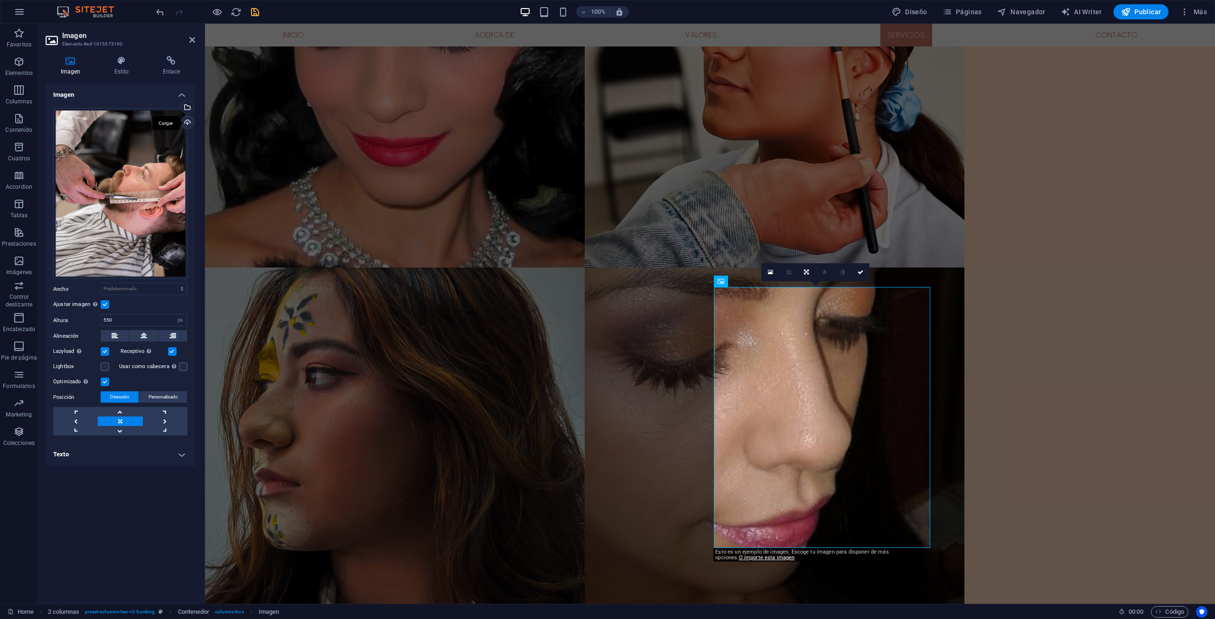
click at [187, 125] on div "Cargar" at bounding box center [186, 123] width 14 height 14
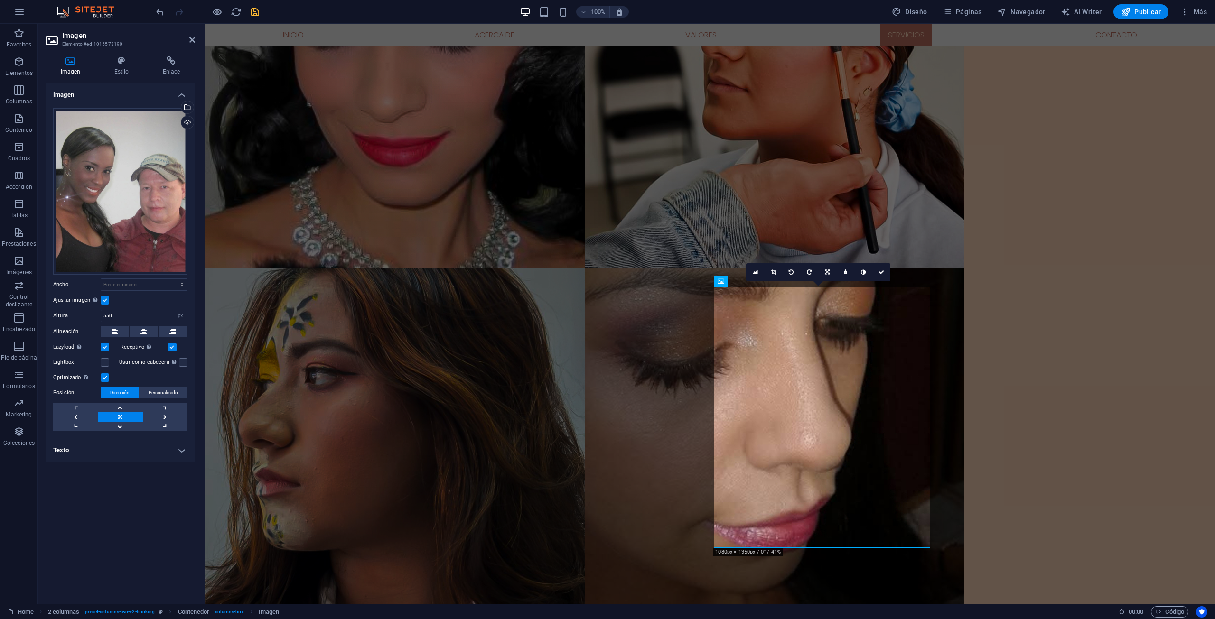
click at [137, 418] on link at bounding box center [120, 416] width 45 height 9
click at [127, 65] on icon at bounding box center [121, 60] width 45 height 9
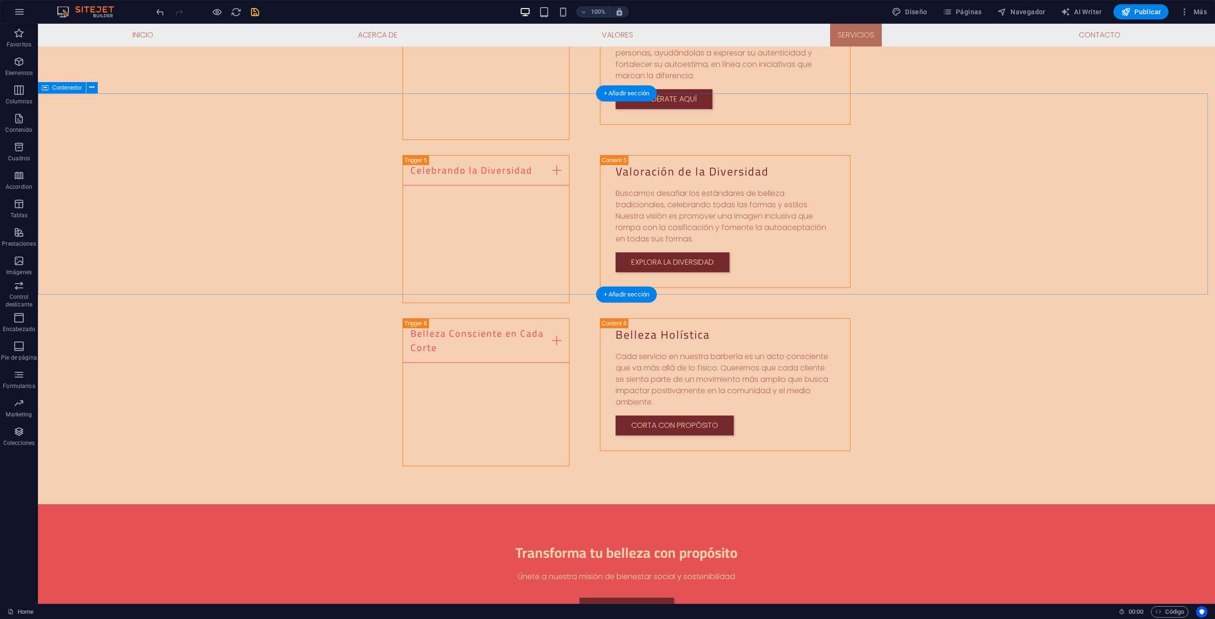
scroll to position [2256, 0]
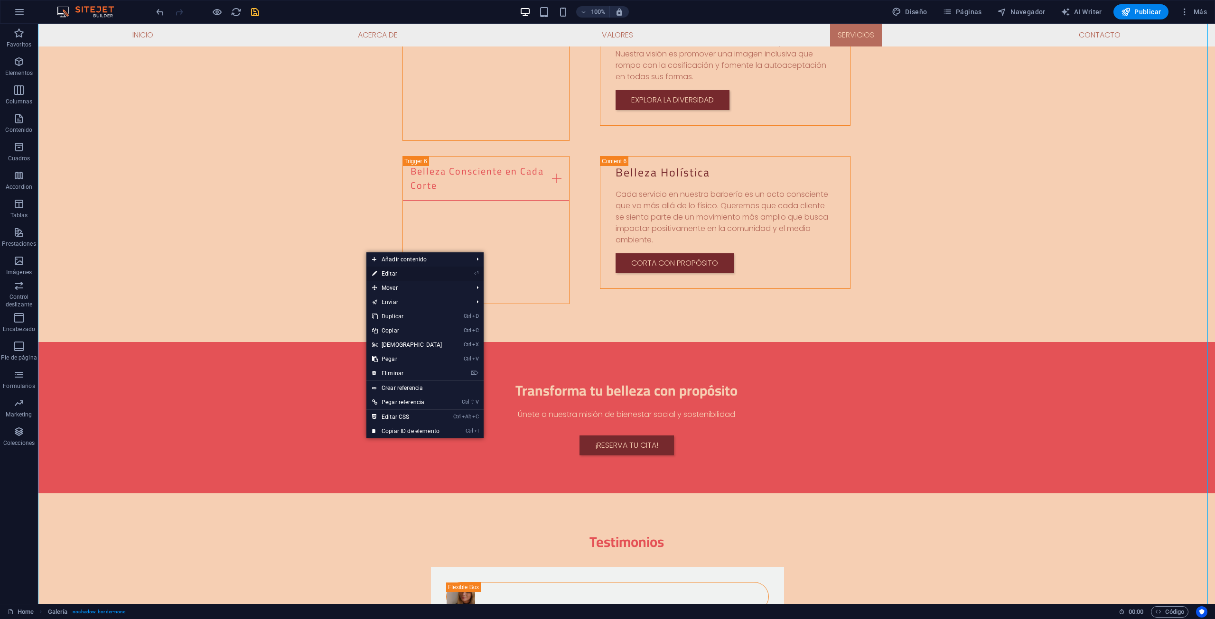
click at [382, 277] on link "⏎ Editar" at bounding box center [407, 274] width 82 height 14
select select "4"
select select "px"
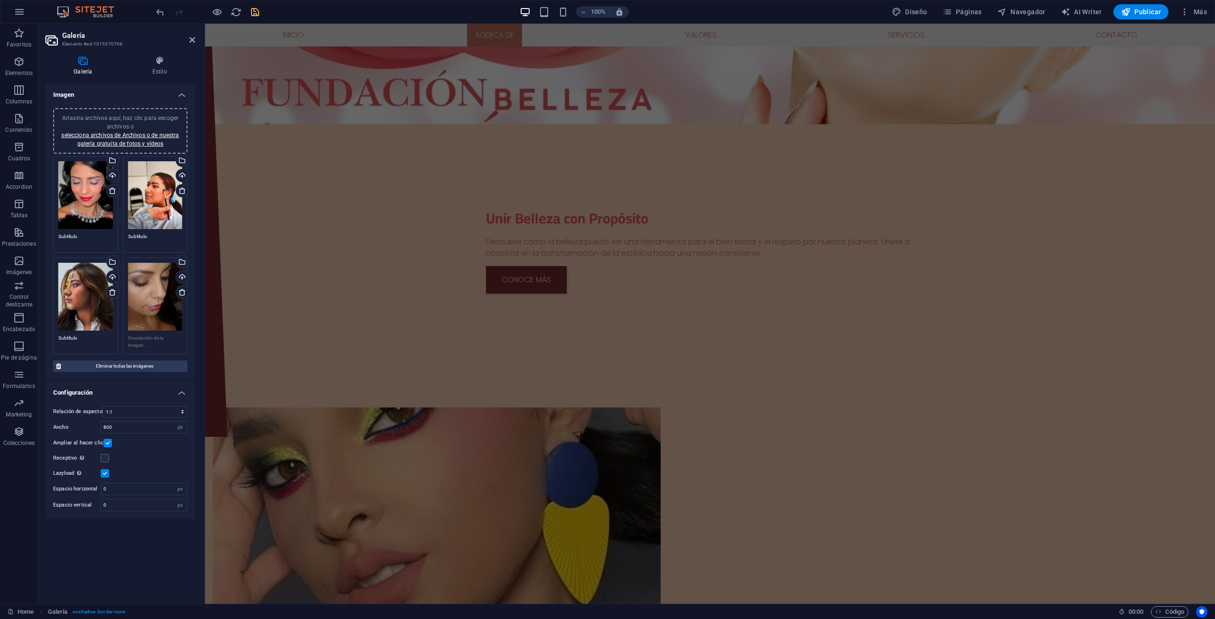
scroll to position [0, 0]
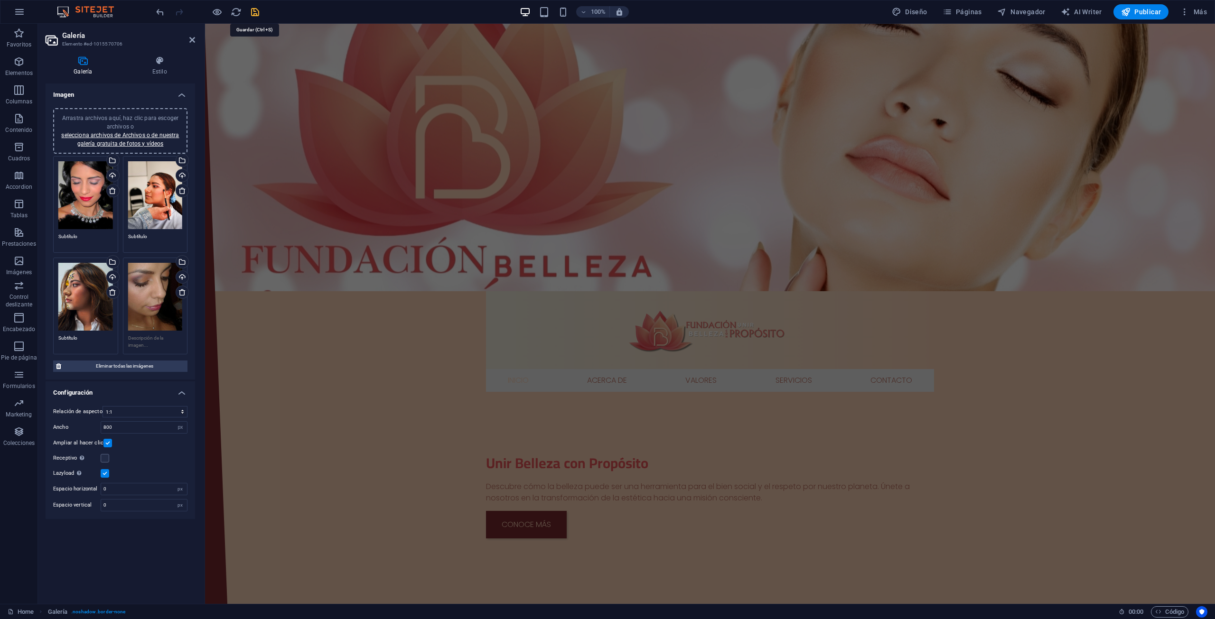
click at [255, 8] on icon "save" at bounding box center [255, 12] width 11 height 11
checkbox input "false"
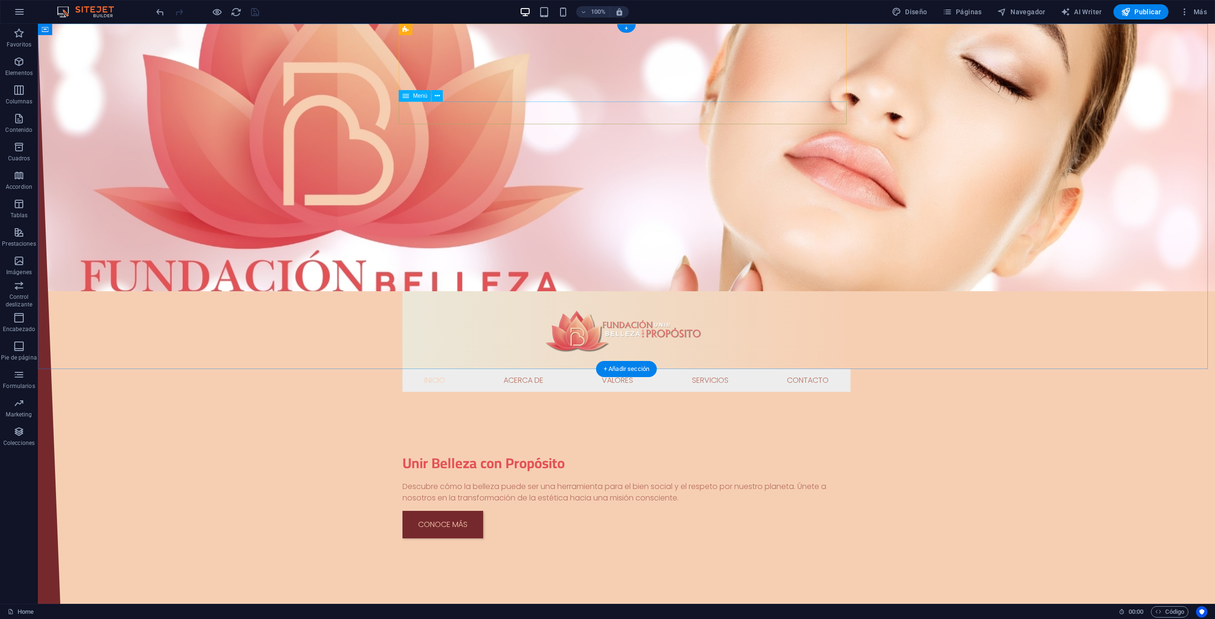
click at [656, 369] on nav "Inicio Acerca de Valores Servicios Contacto" at bounding box center [627, 380] width 448 height 23
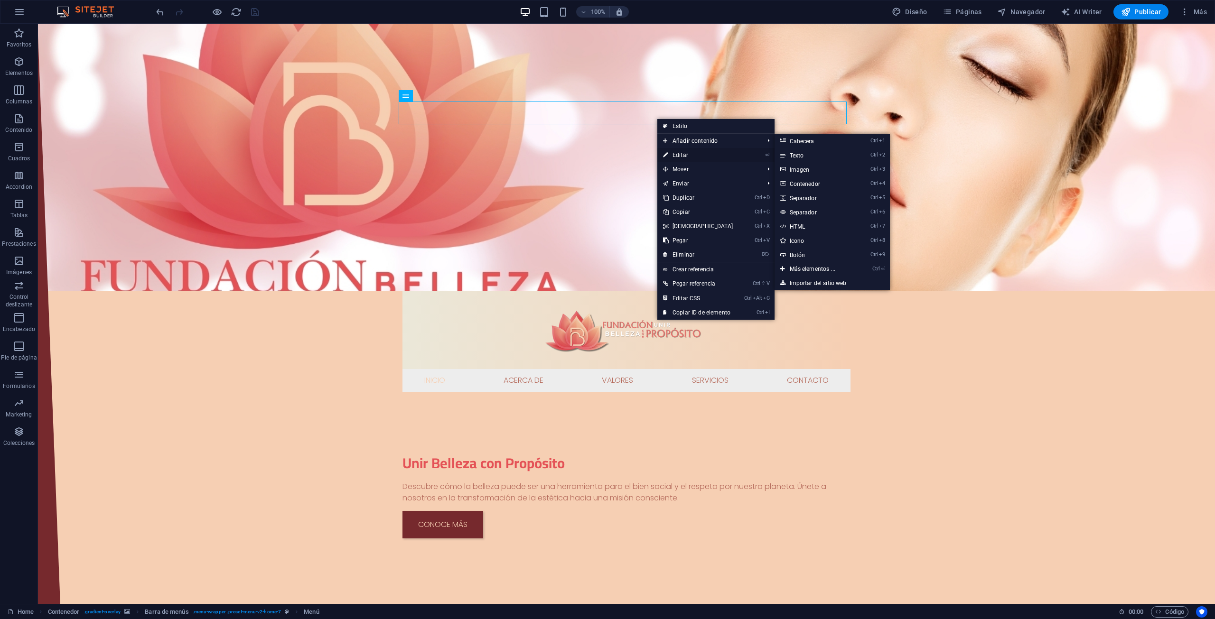
click at [673, 152] on link "⏎ Editar" at bounding box center [698, 155] width 82 height 14
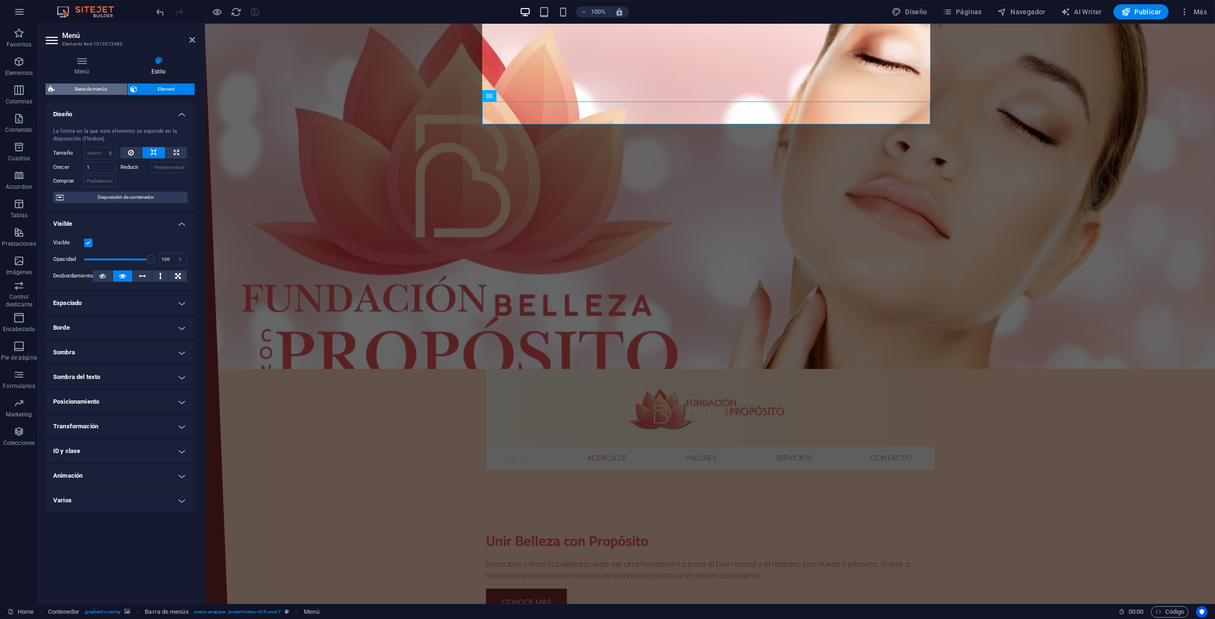
click at [107, 87] on span "Barra de menús" at bounding box center [90, 89] width 67 height 11
select select "rem"
select select "preset-menu-v2-home-7"
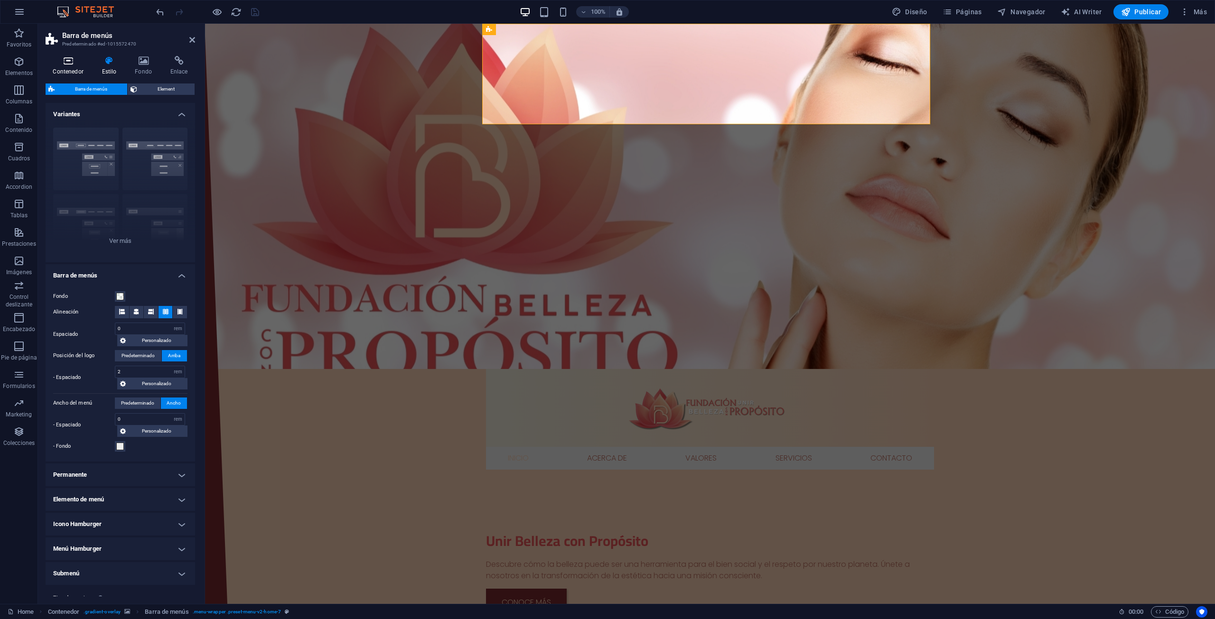
click at [77, 66] on h4 "Contenedor" at bounding box center [70, 66] width 49 height 20
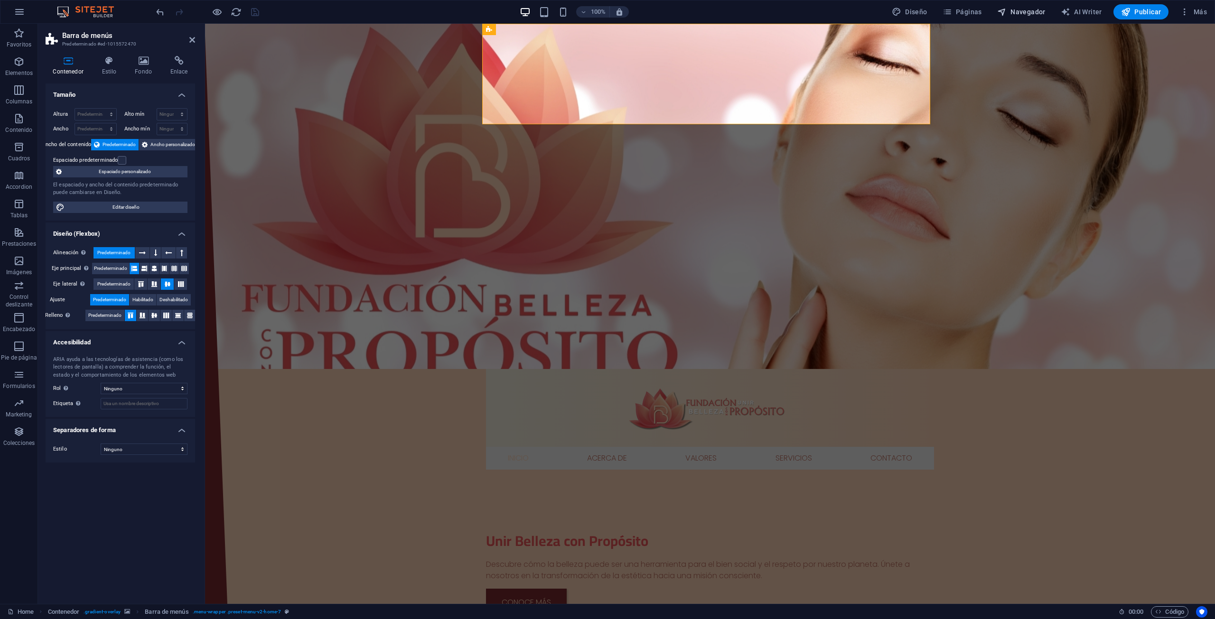
click at [1036, 8] on span "Navegador" at bounding box center [1021, 11] width 48 height 9
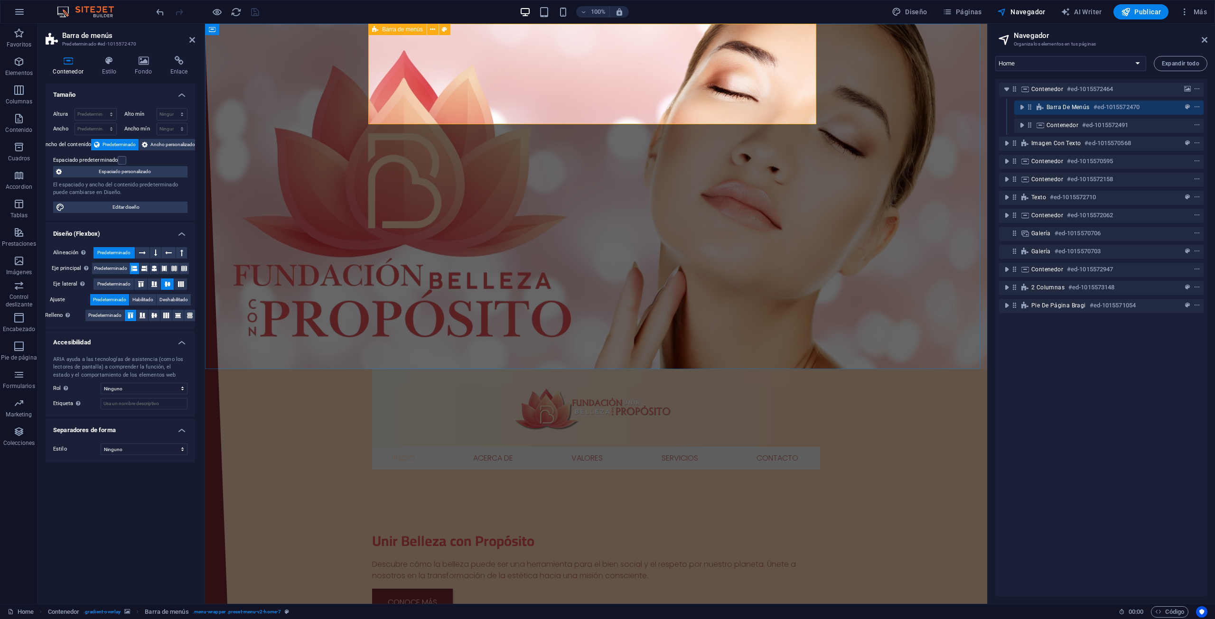
click at [1061, 108] on span "Barra de menús" at bounding box center [1068, 107] width 43 height 8
click at [1023, 106] on icon "toggle-expand" at bounding box center [1021, 107] width 9 height 9
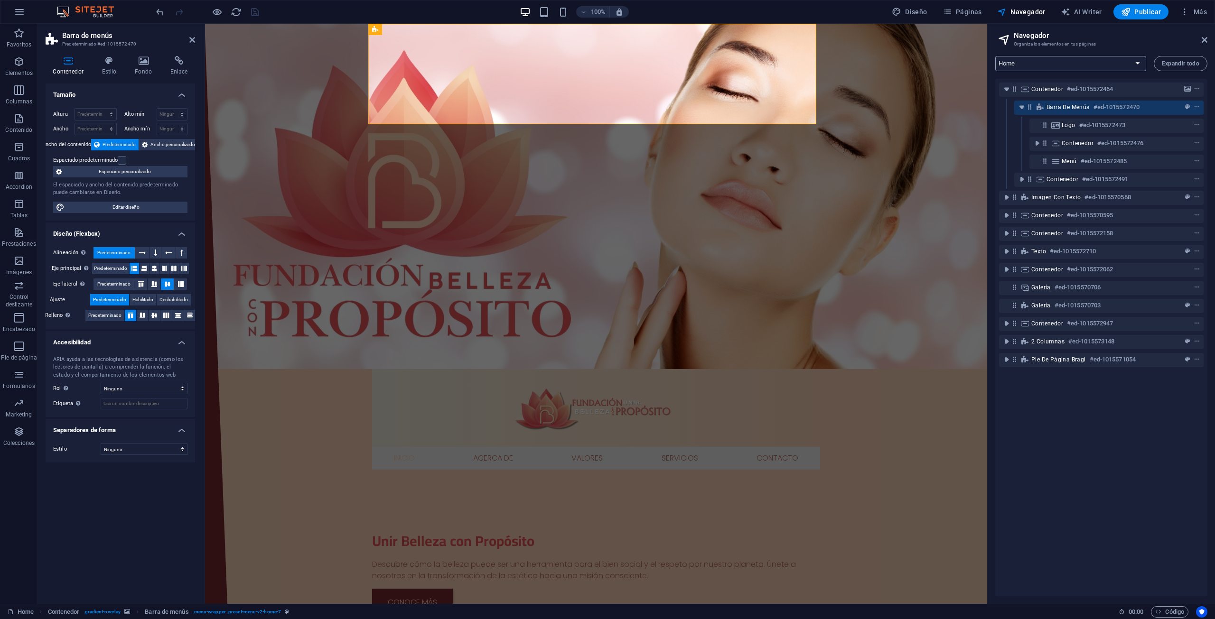
click at [1078, 64] on select "Home Subpage Legal Notice Privacy New Collection: Single Page Layout Real Estat…" at bounding box center [1070, 63] width 151 height 15
click at [995, 56] on select "Home Subpage Legal Notice Privacy New Collection: Single Page Layout Real Estat…" at bounding box center [1070, 63] width 151 height 15
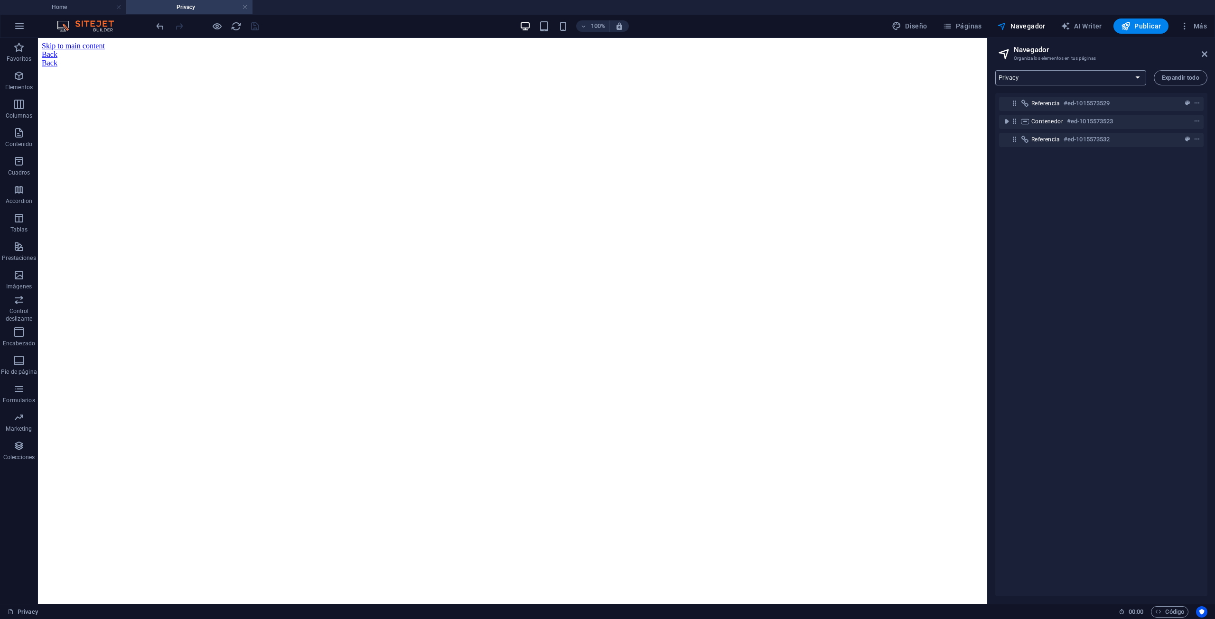
click at [1039, 78] on select "Home Subpage Legal Notice Privacy New Collection: Single Page Layout Real Estat…" at bounding box center [1070, 77] width 151 height 15
select select "18252485-es"
click at [995, 70] on select "Home Subpage Legal Notice Privacy New Collection: Single Page Layout Real Estat…" at bounding box center [1070, 77] width 151 height 15
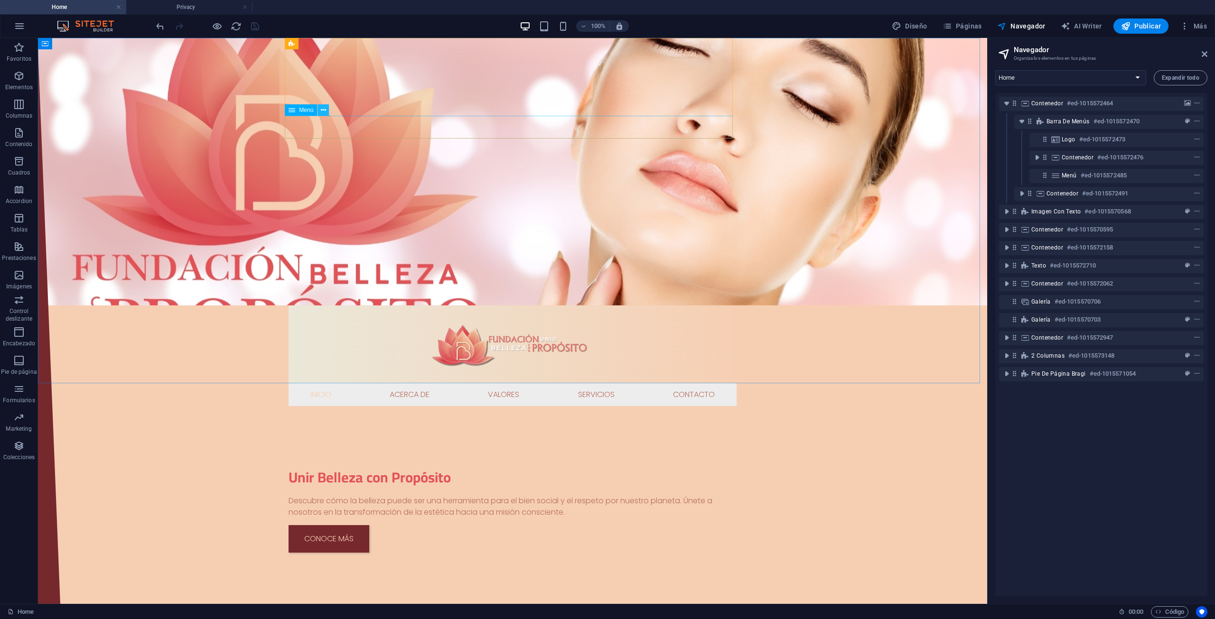
click at [323, 109] on icon at bounding box center [323, 110] width 5 height 10
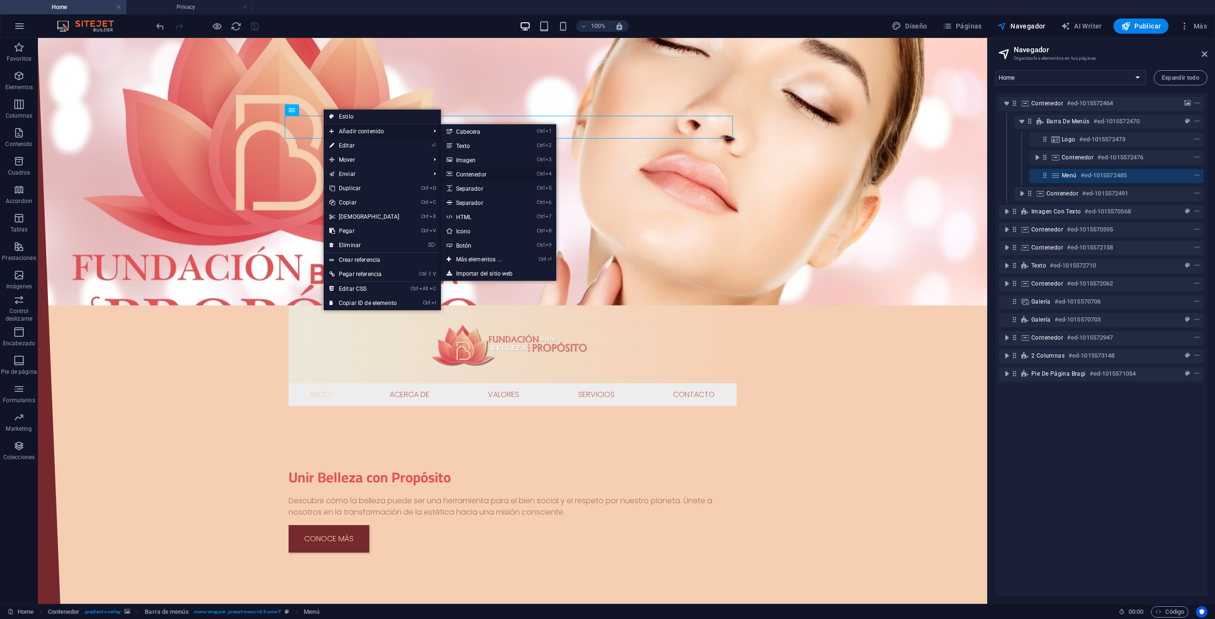
click at [477, 172] on link "Ctrl 4 Contenedor" at bounding box center [481, 174] width 80 height 14
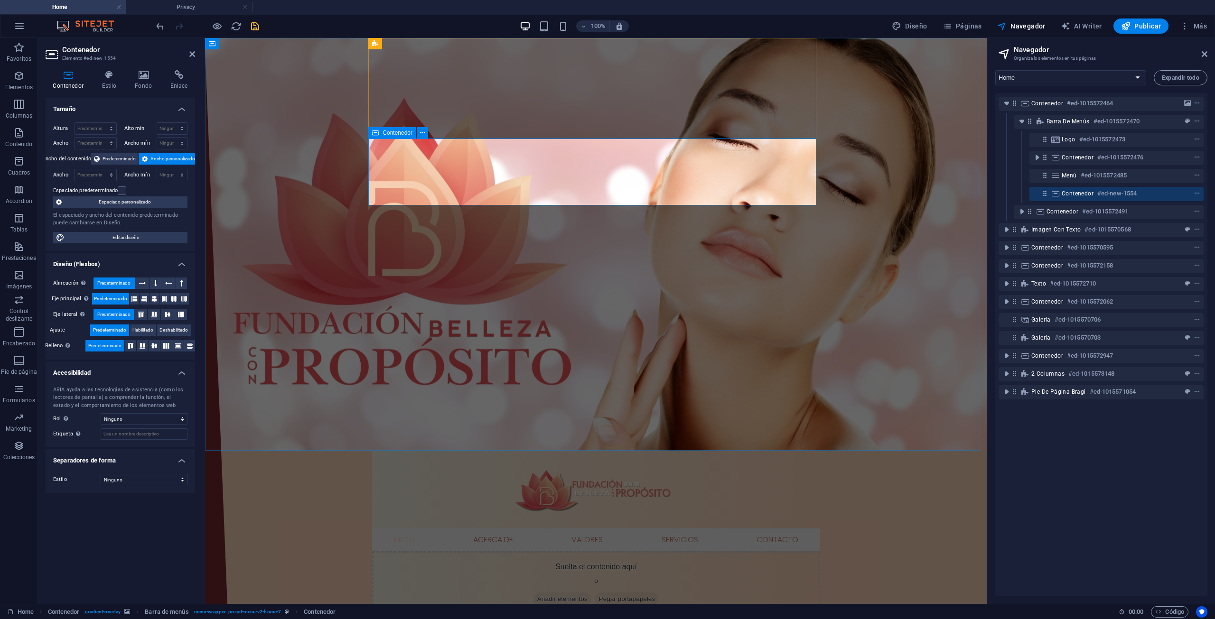
click at [560, 593] on span "Añadir elementos" at bounding box center [563, 599] width 58 height 13
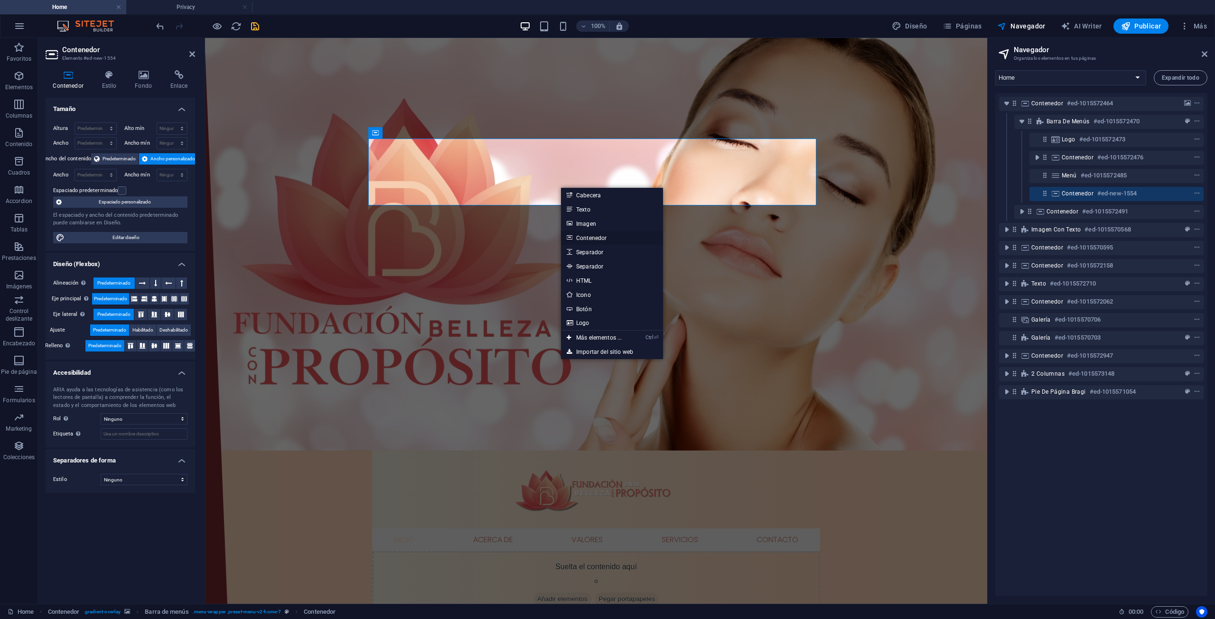
click at [587, 235] on link "Contenedor" at bounding box center [612, 238] width 102 height 14
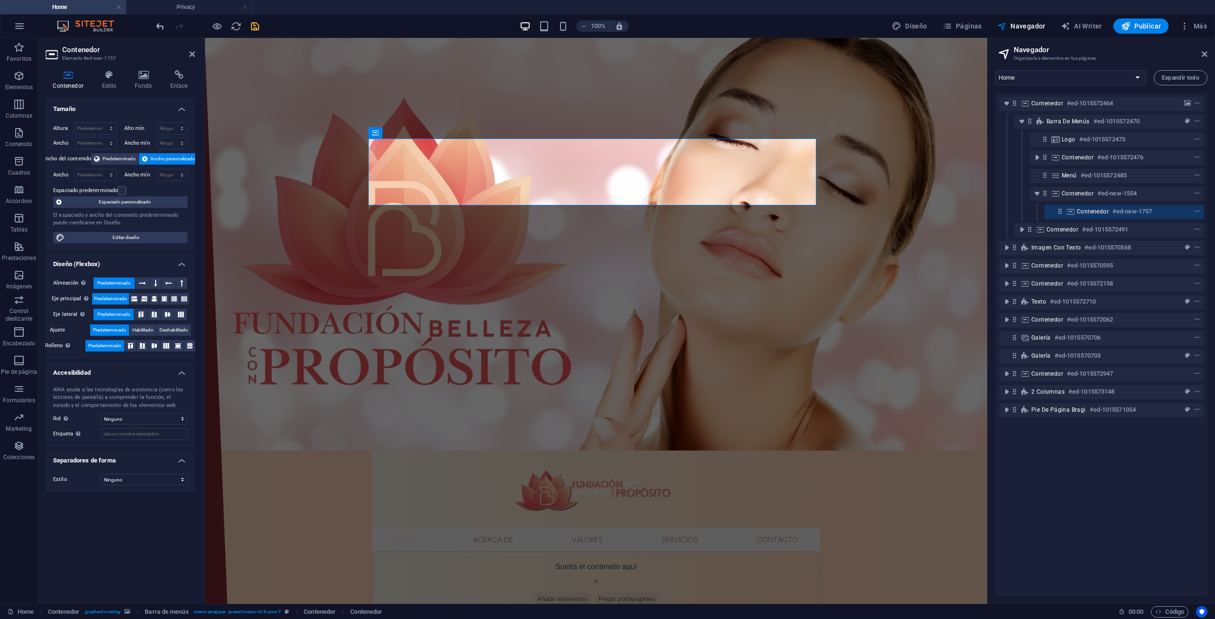
click at [155, 24] on icon "undo" at bounding box center [160, 26] width 11 height 11
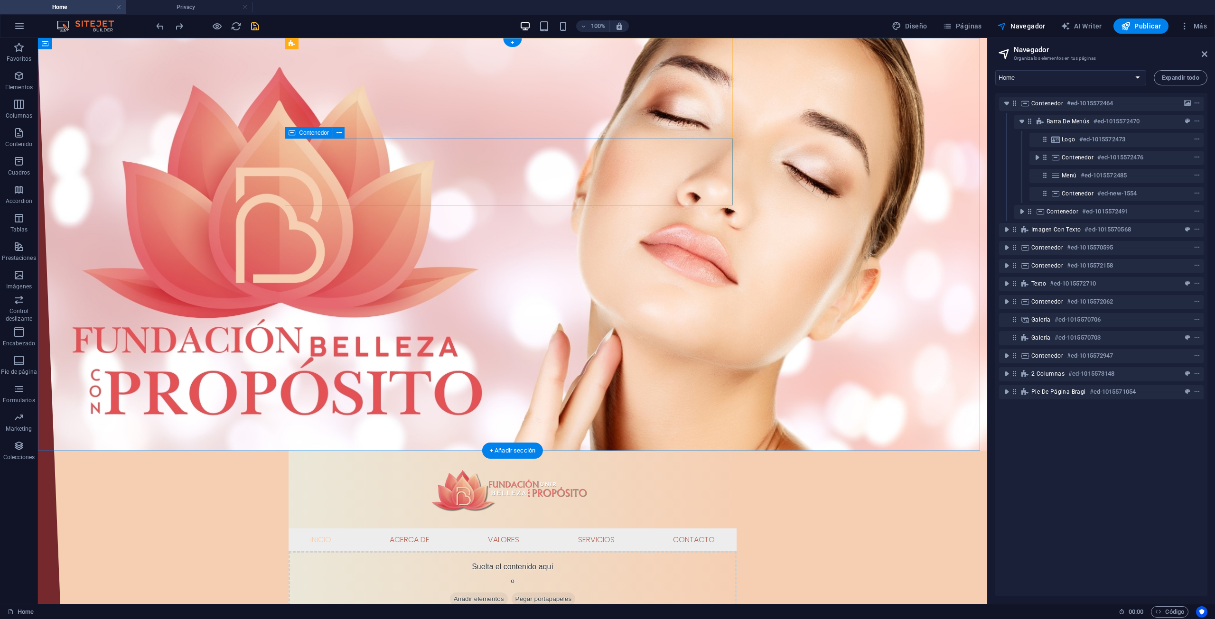
click at [474, 593] on span "Añadir elementos" at bounding box center [479, 599] width 58 height 13
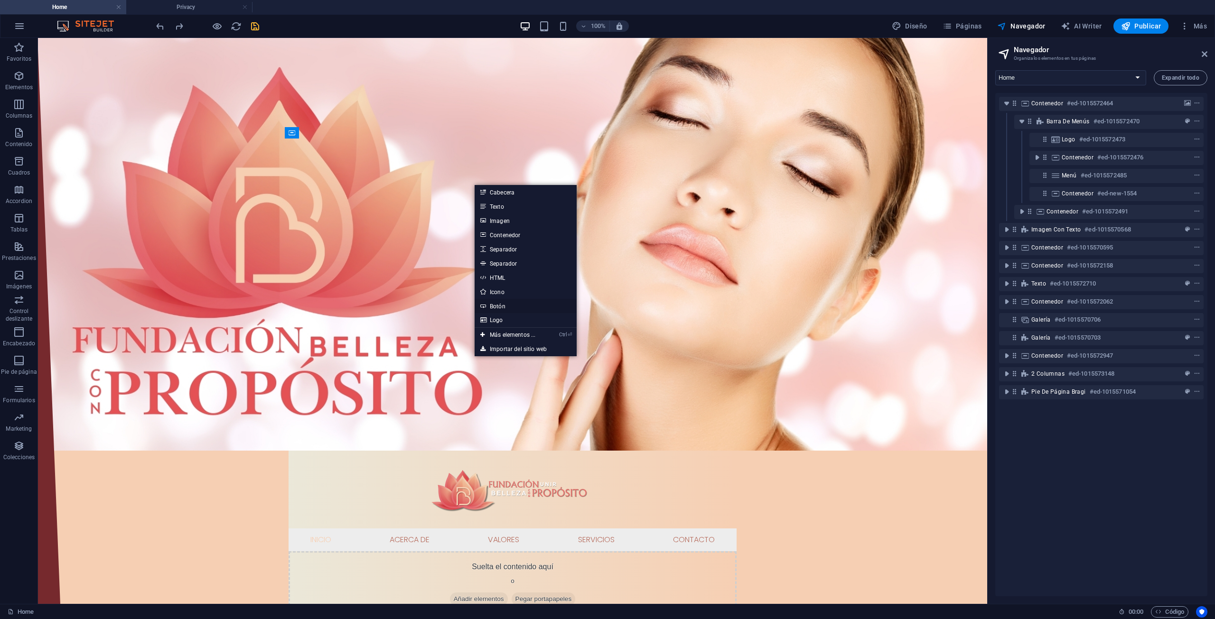
click at [512, 308] on link "Botón" at bounding box center [526, 306] width 102 height 14
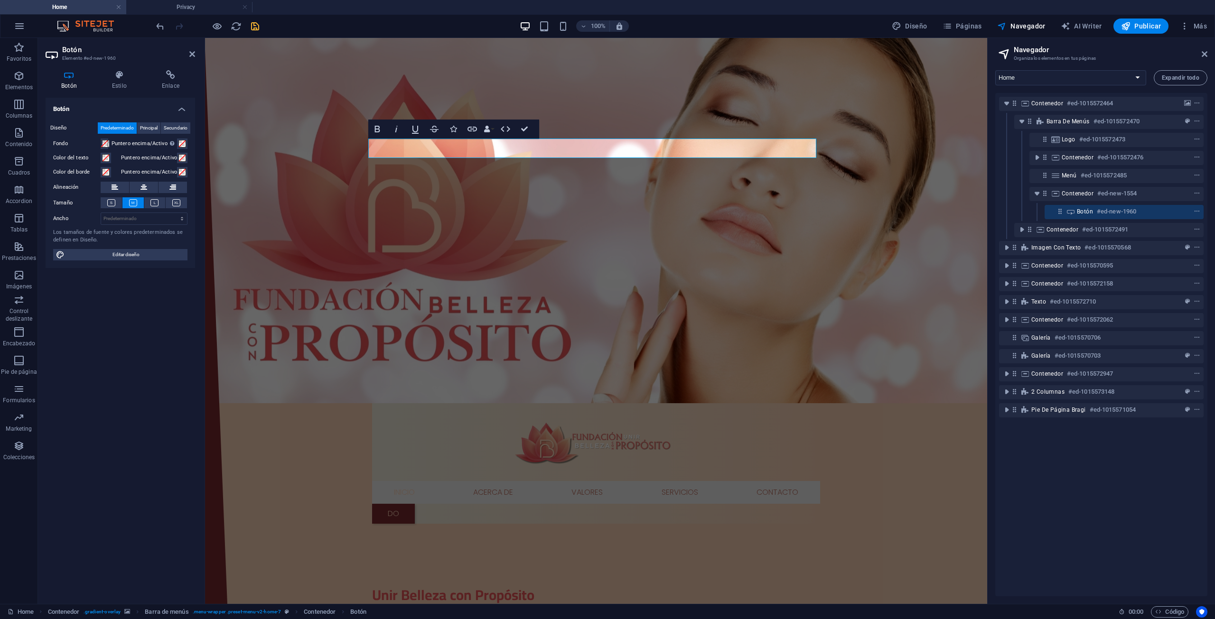
click at [326, 227] on figure at bounding box center [596, 220] width 782 height 365
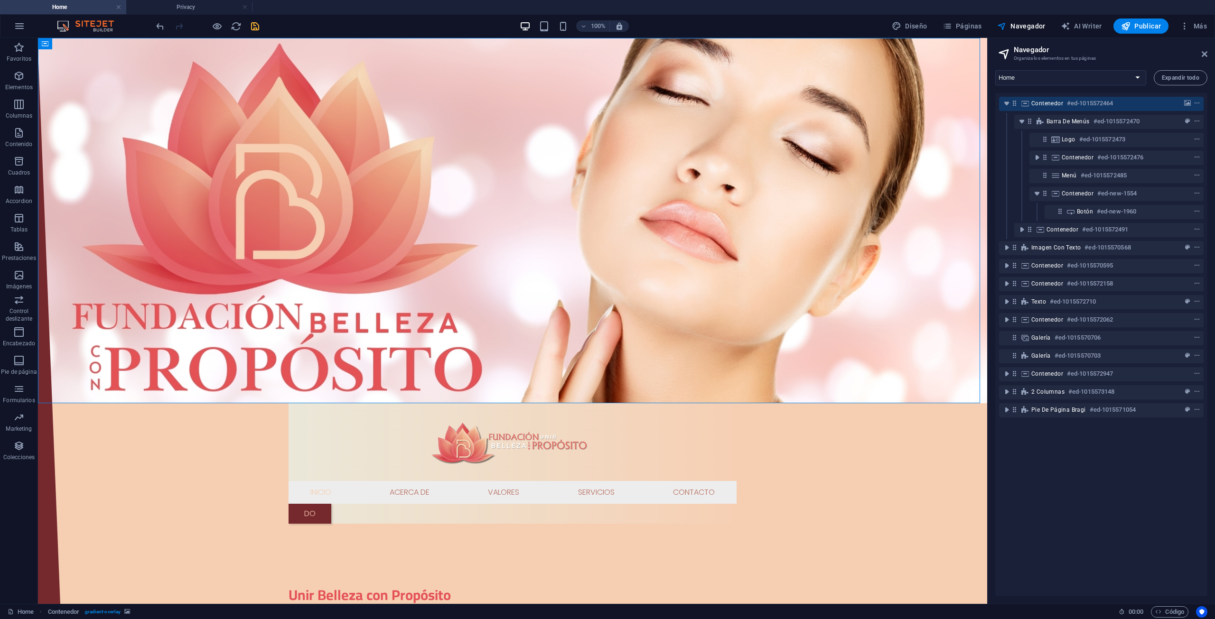
click at [152, 28] on div "100% Diseño Páginas Navegador AI Writer Publicar Más" at bounding box center [607, 26] width 1214 height 23
click at [156, 27] on icon "undo" at bounding box center [160, 26] width 11 height 11
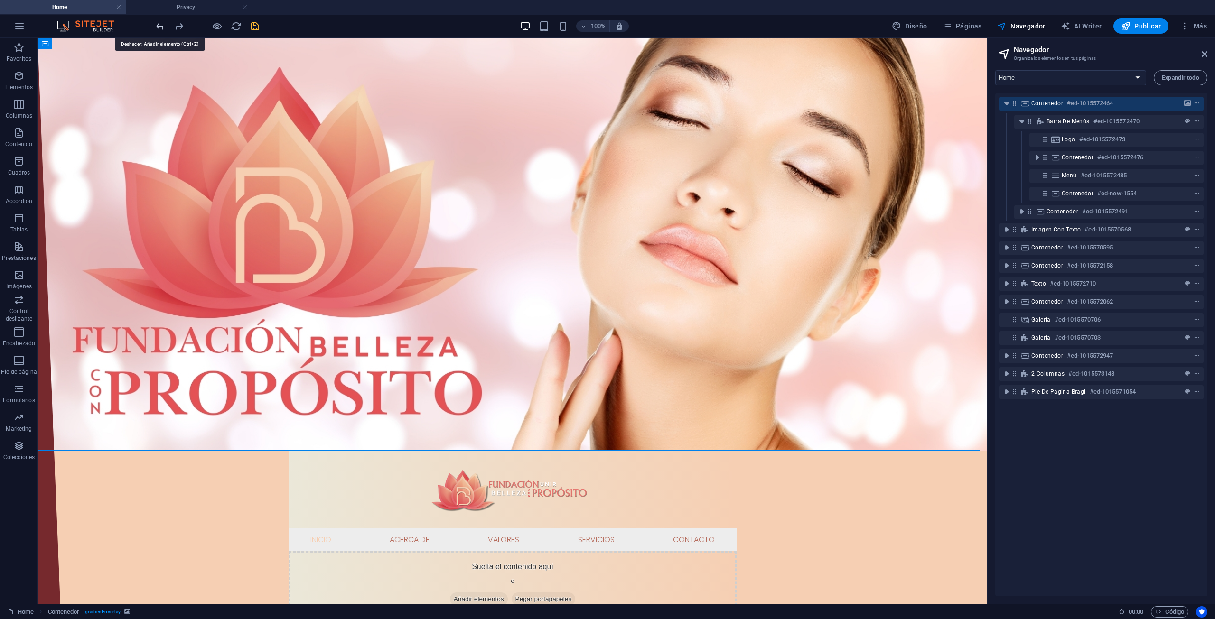
click at [156, 27] on icon "undo" at bounding box center [160, 26] width 11 height 11
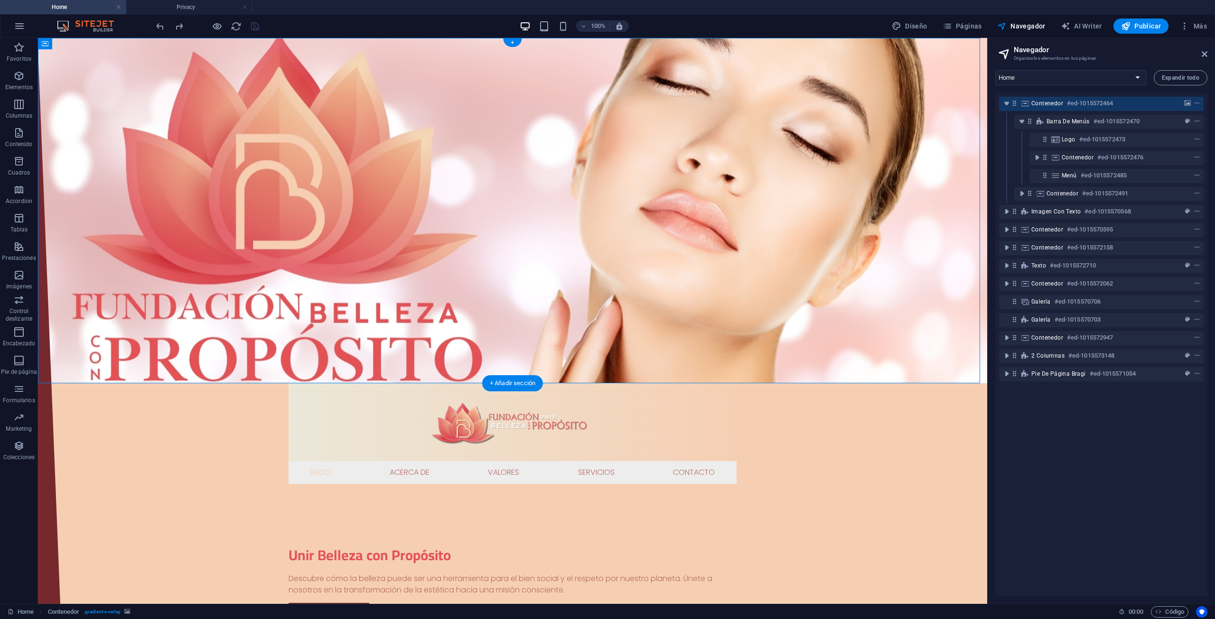
click at [161, 143] on figure at bounding box center [512, 211] width 949 height 346
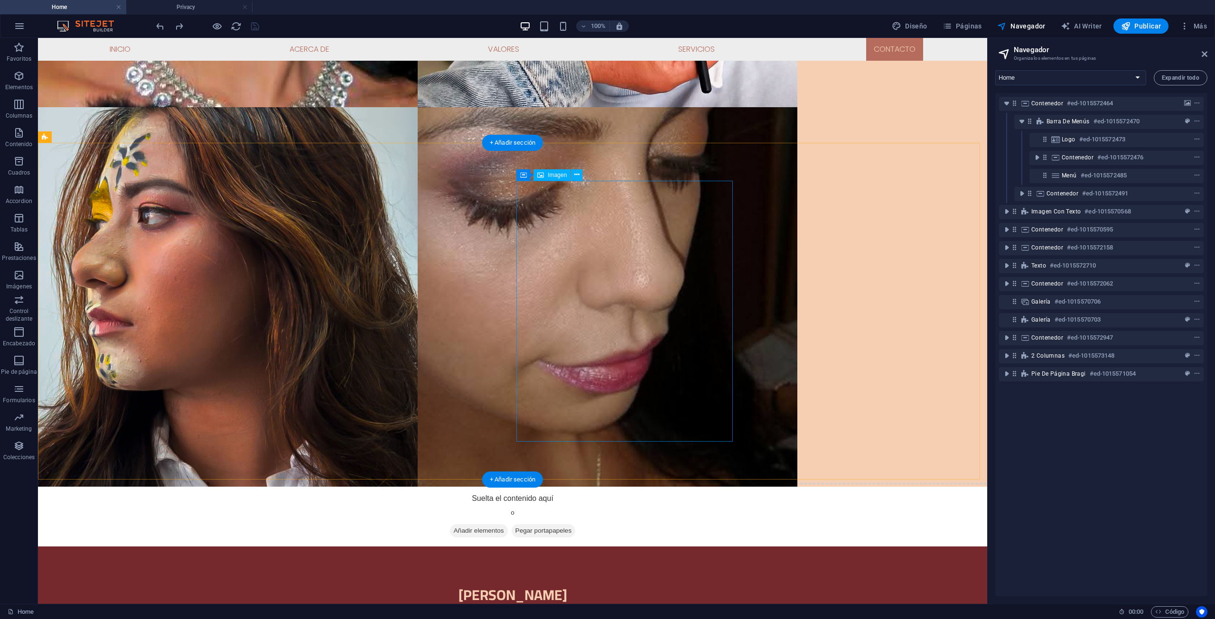
scroll to position [3267, 0]
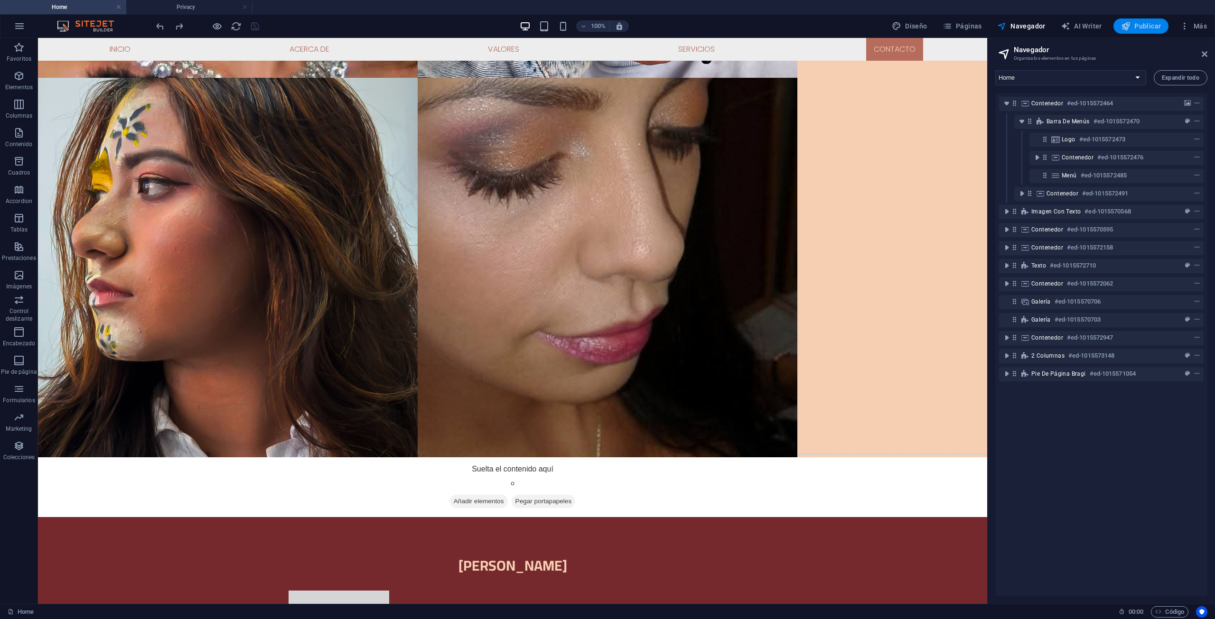
click at [1134, 22] on span "Publicar" at bounding box center [1141, 25] width 40 height 9
